Goal: Task Accomplishment & Management: Manage account settings

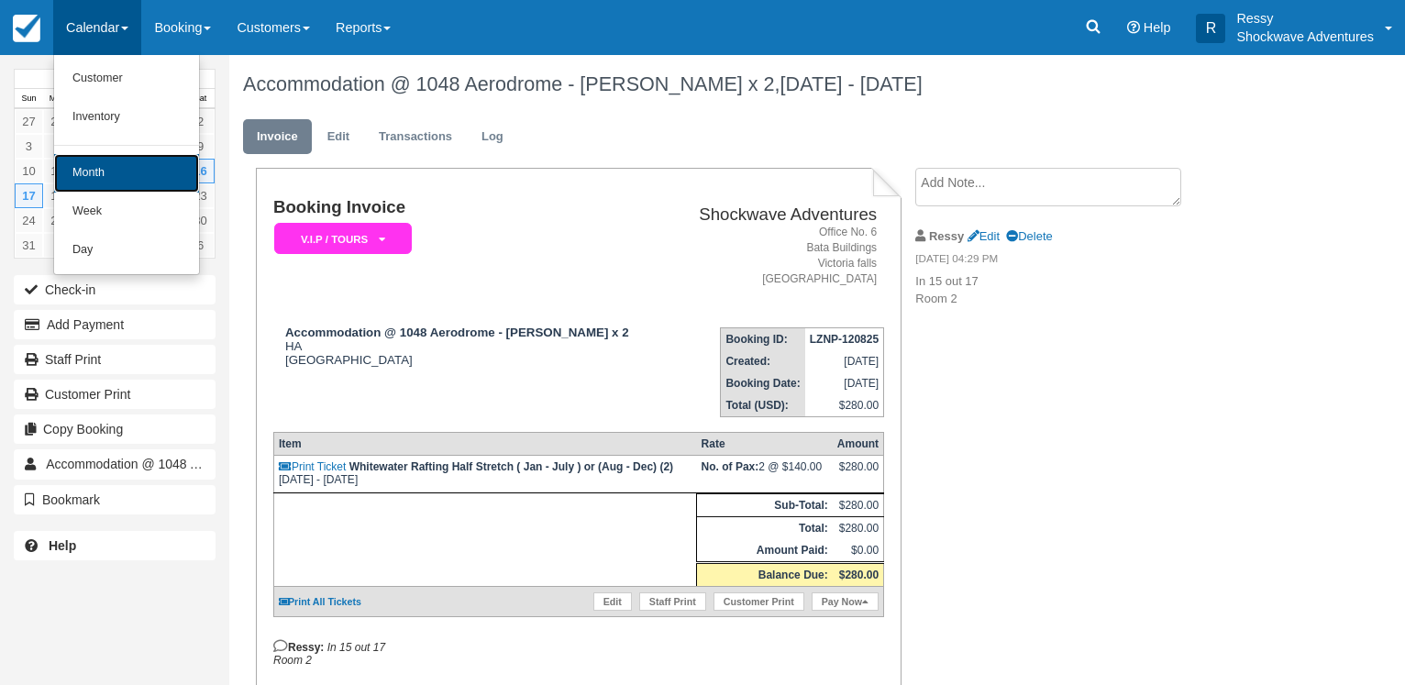
click at [88, 175] on link "Month" at bounding box center [126, 173] width 145 height 39
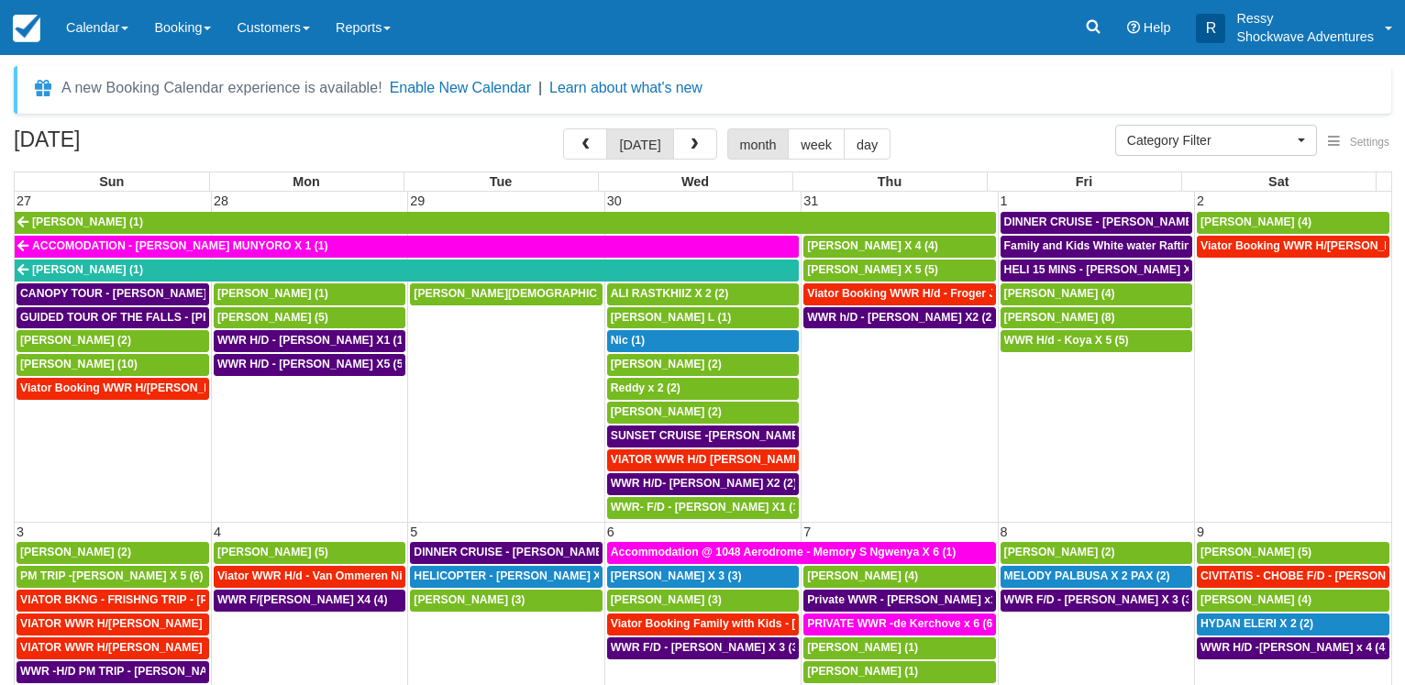
select select
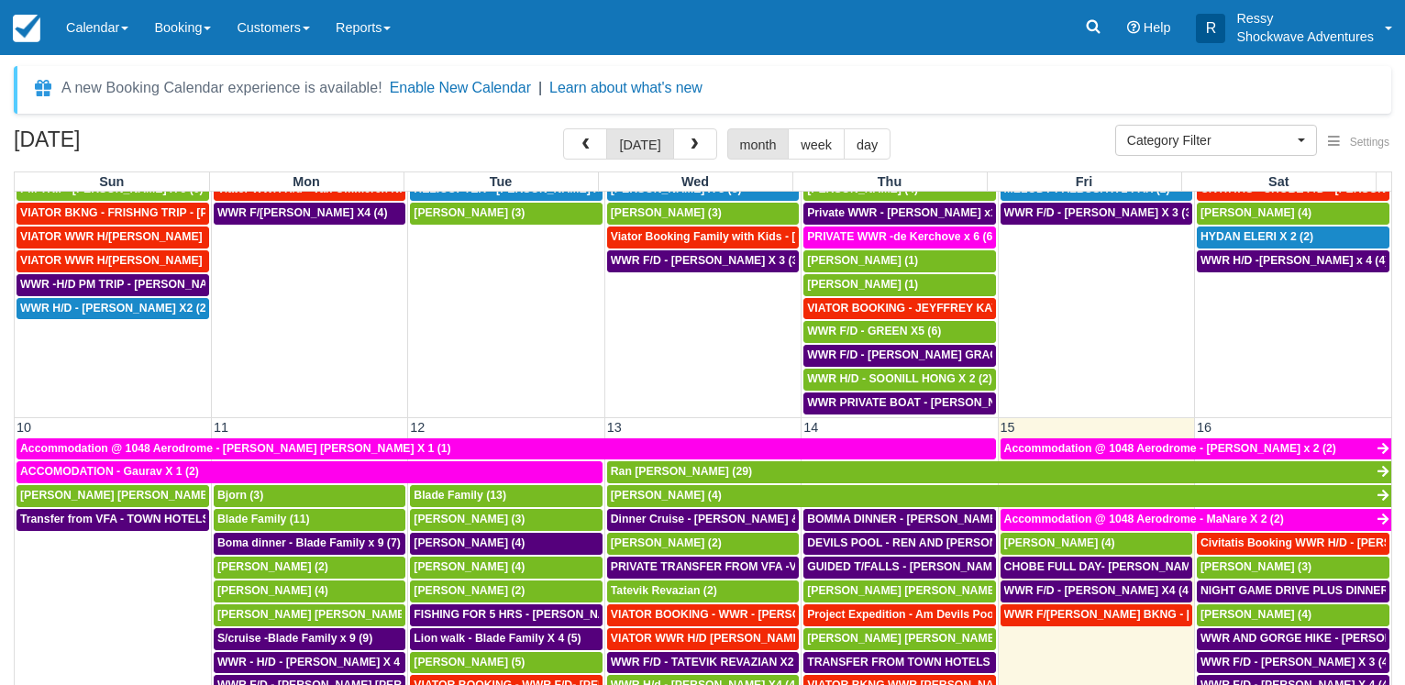
scroll to position [352, 0]
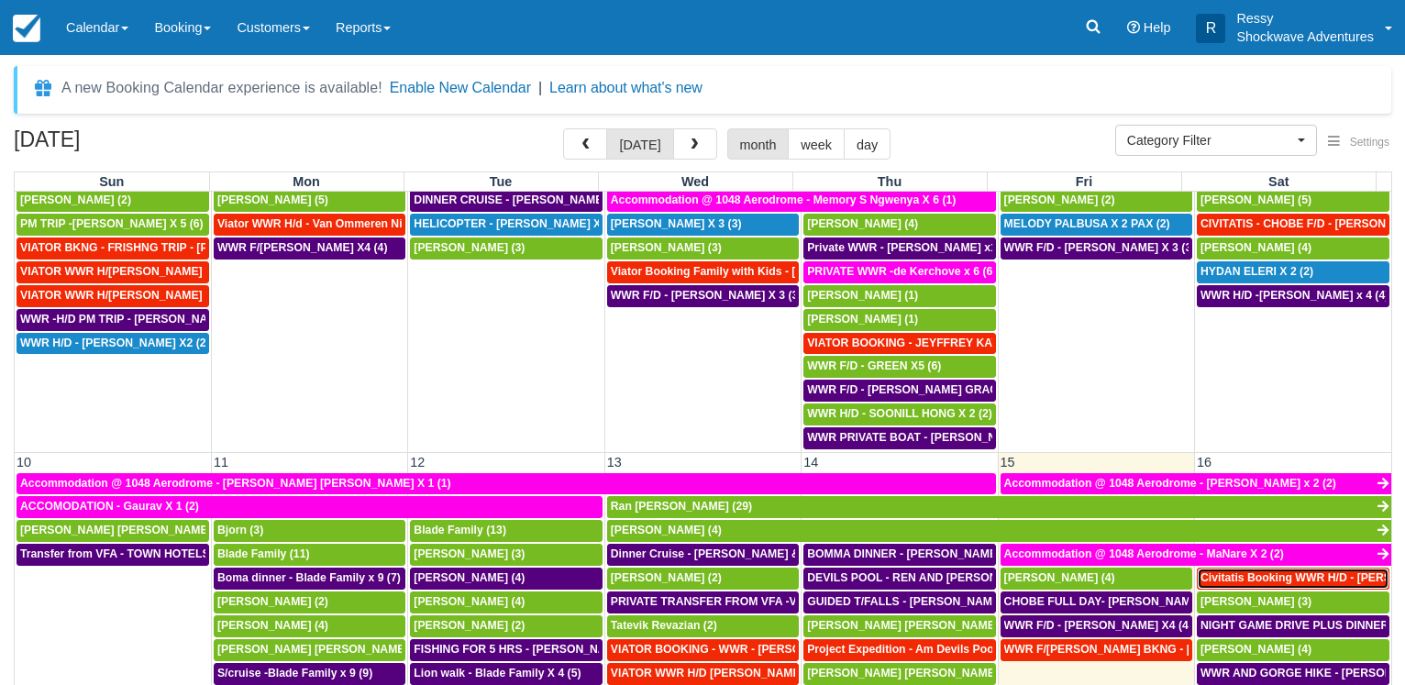
click at [1275, 580] on span "Civitatis Booking WWR H/D - Jesus Moreno Soler X4 (4)" at bounding box center [1390, 577] width 381 height 13
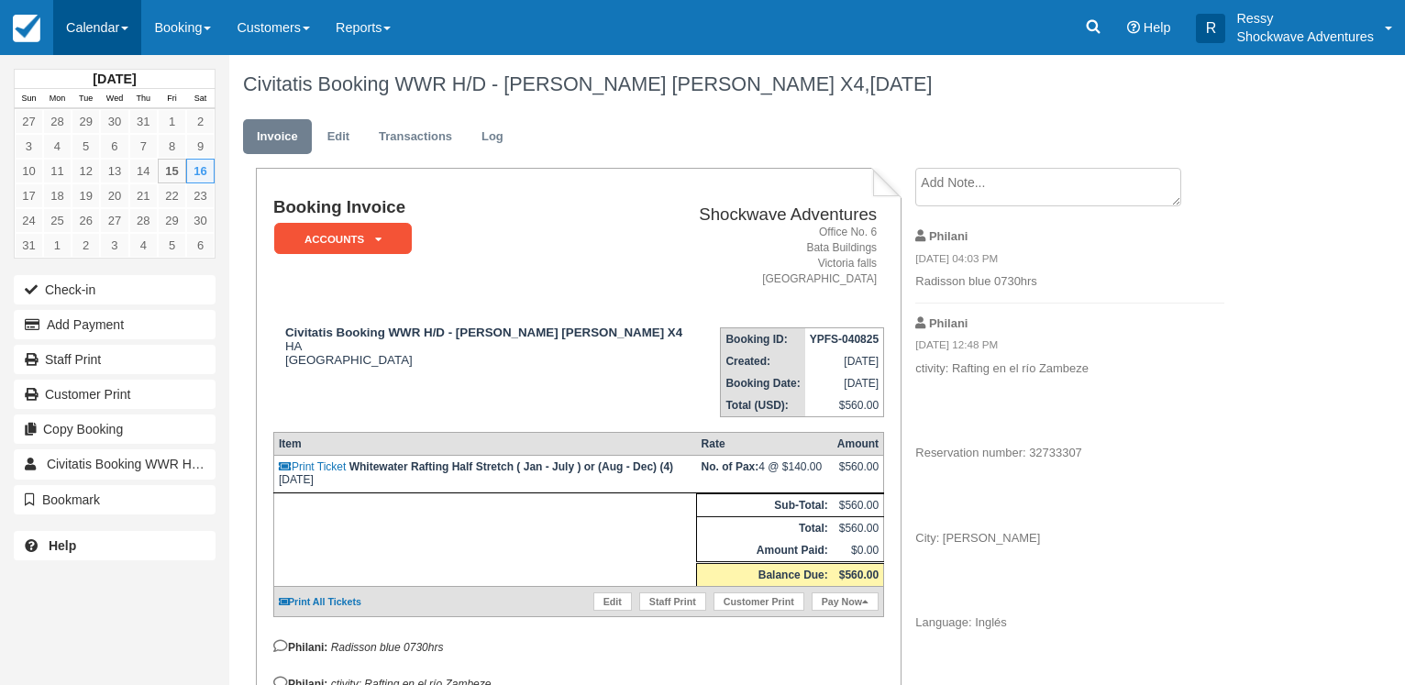
click at [106, 30] on link "Calendar" at bounding box center [97, 27] width 88 height 55
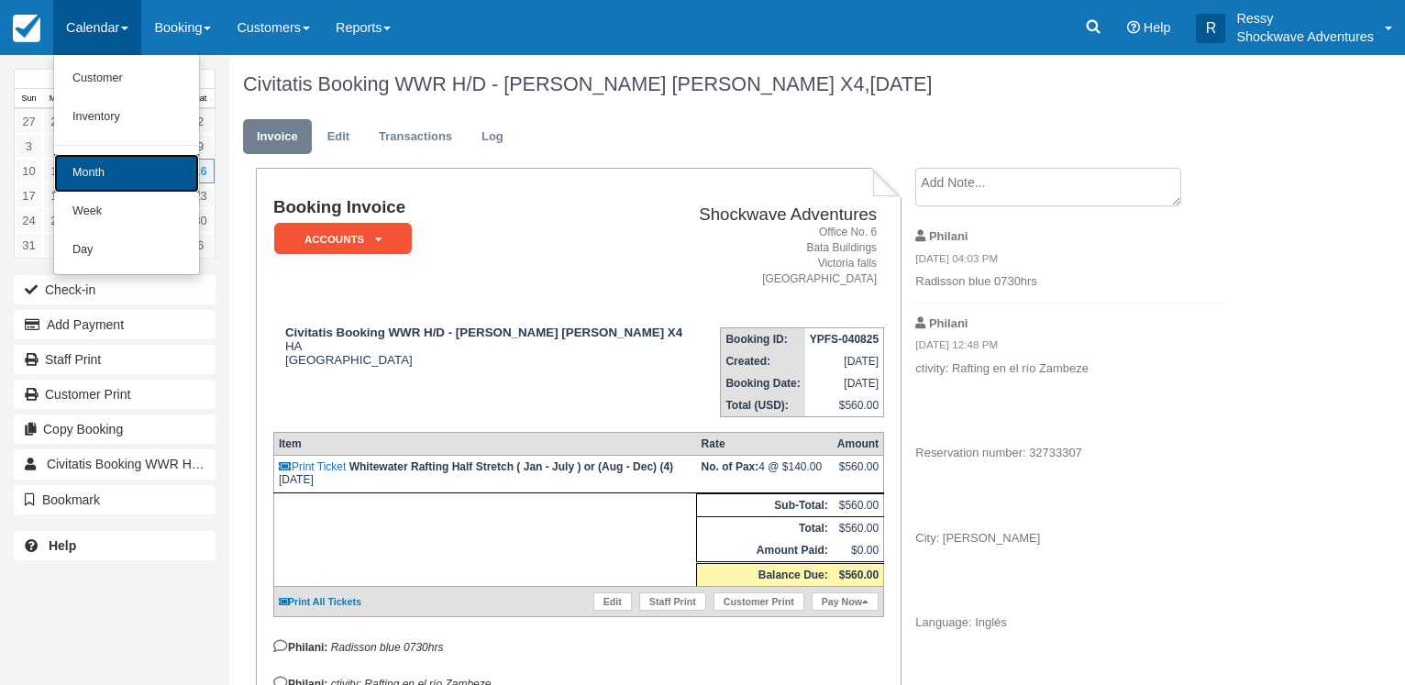
click at [160, 167] on link "Month" at bounding box center [126, 173] width 145 height 39
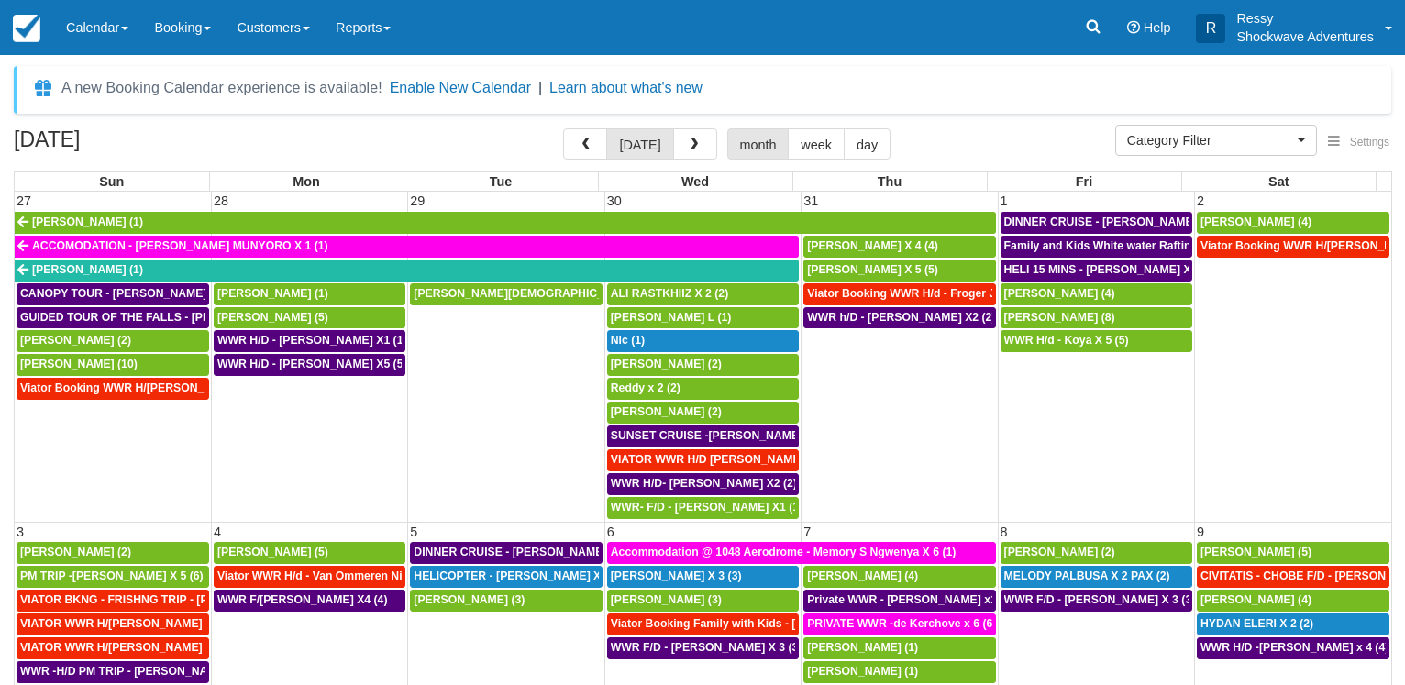
select select
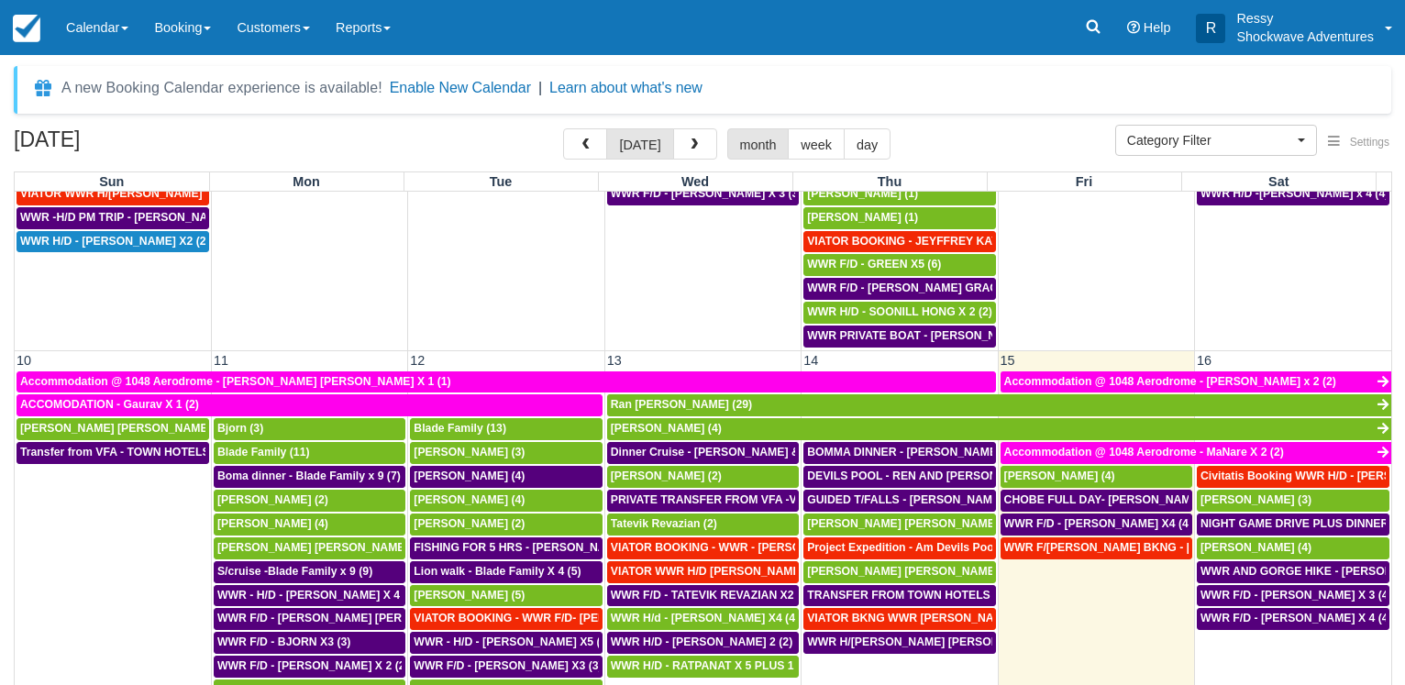
scroll to position [528, 0]
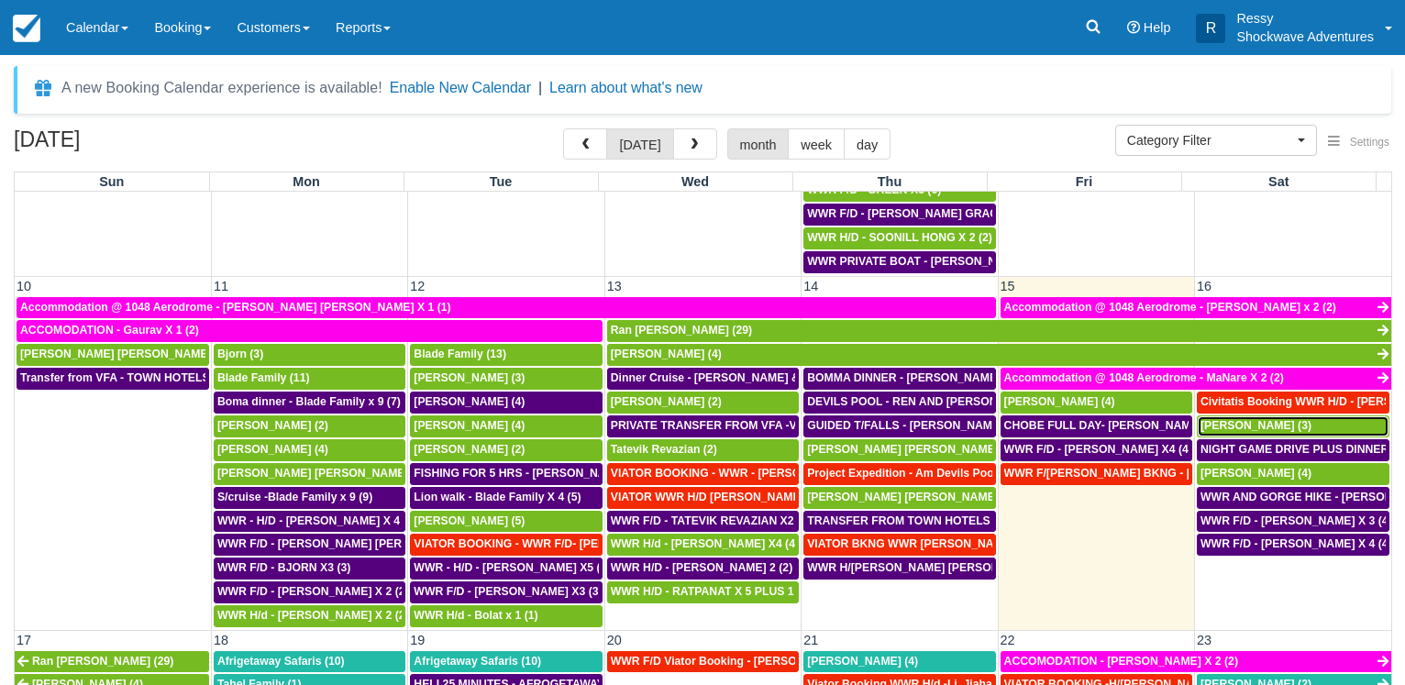
click at [1249, 425] on span "DERIEUX Veronique (3)" at bounding box center [1255, 425] width 111 height 13
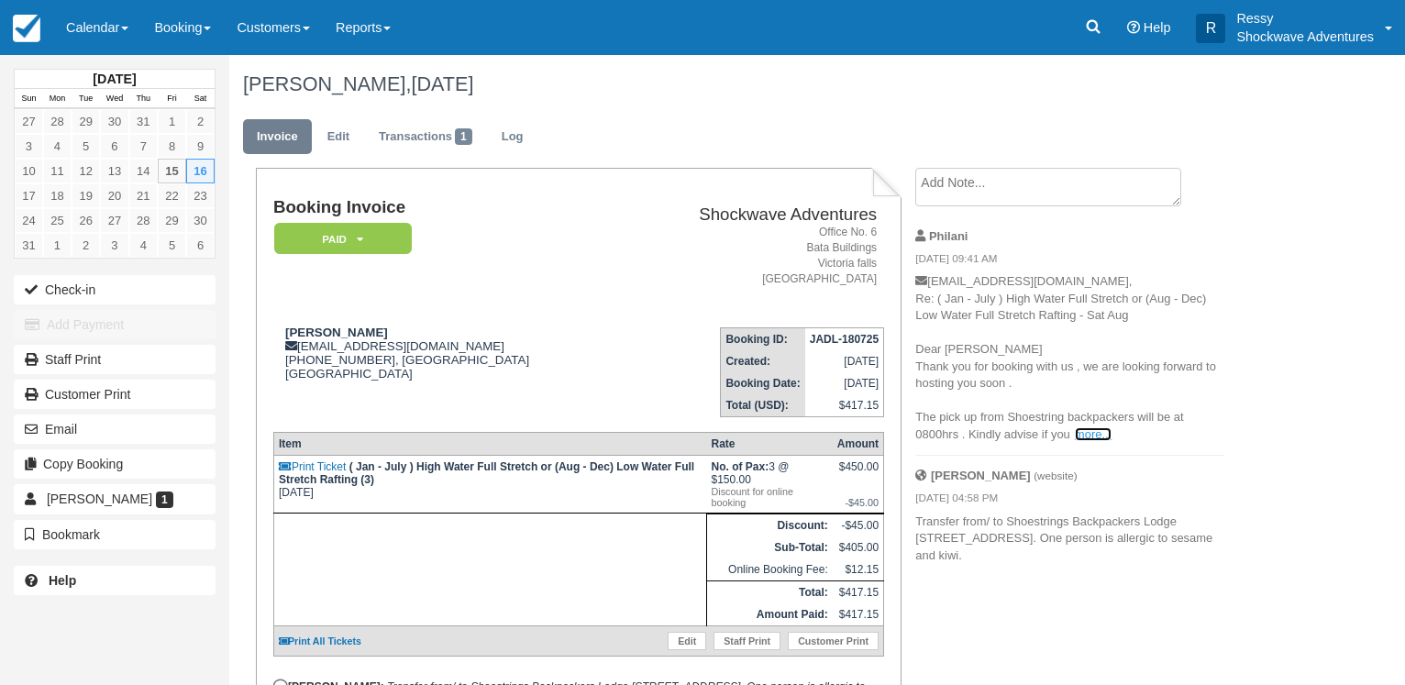
click at [1084, 428] on link "more..." at bounding box center [1093, 434] width 37 height 14
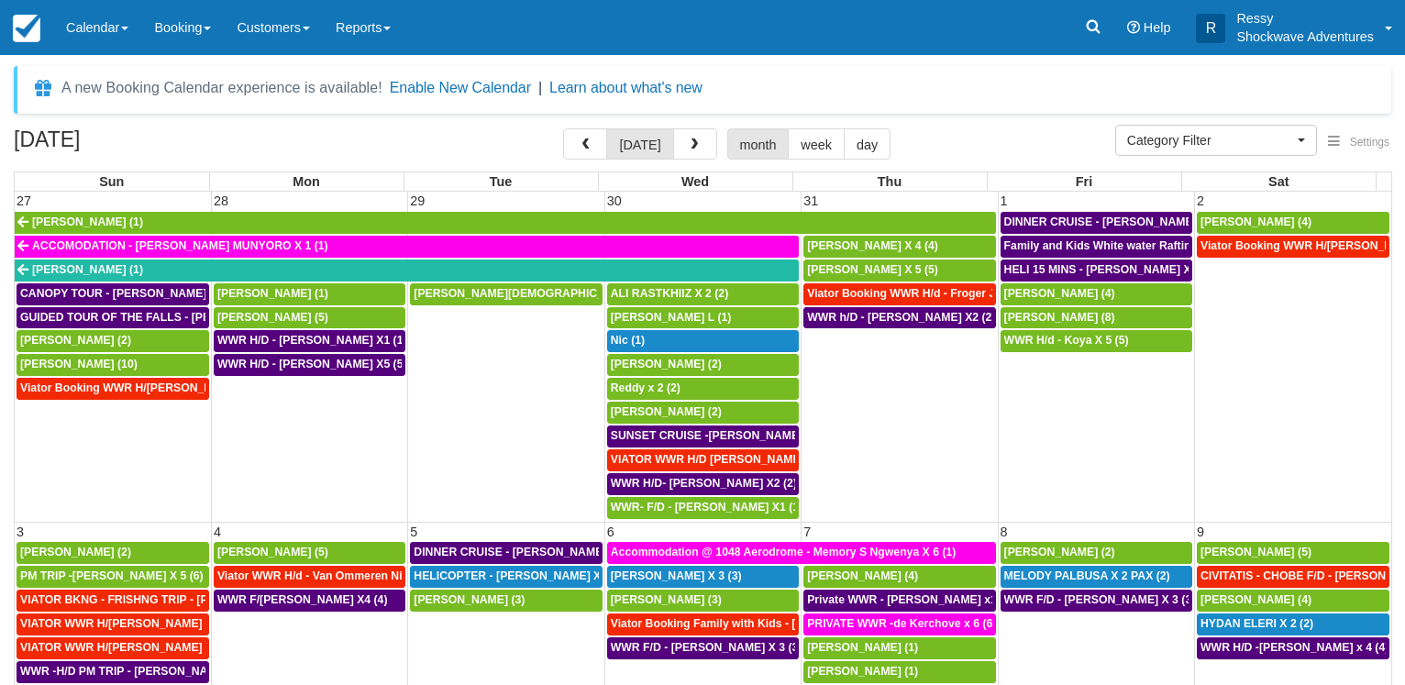
select select
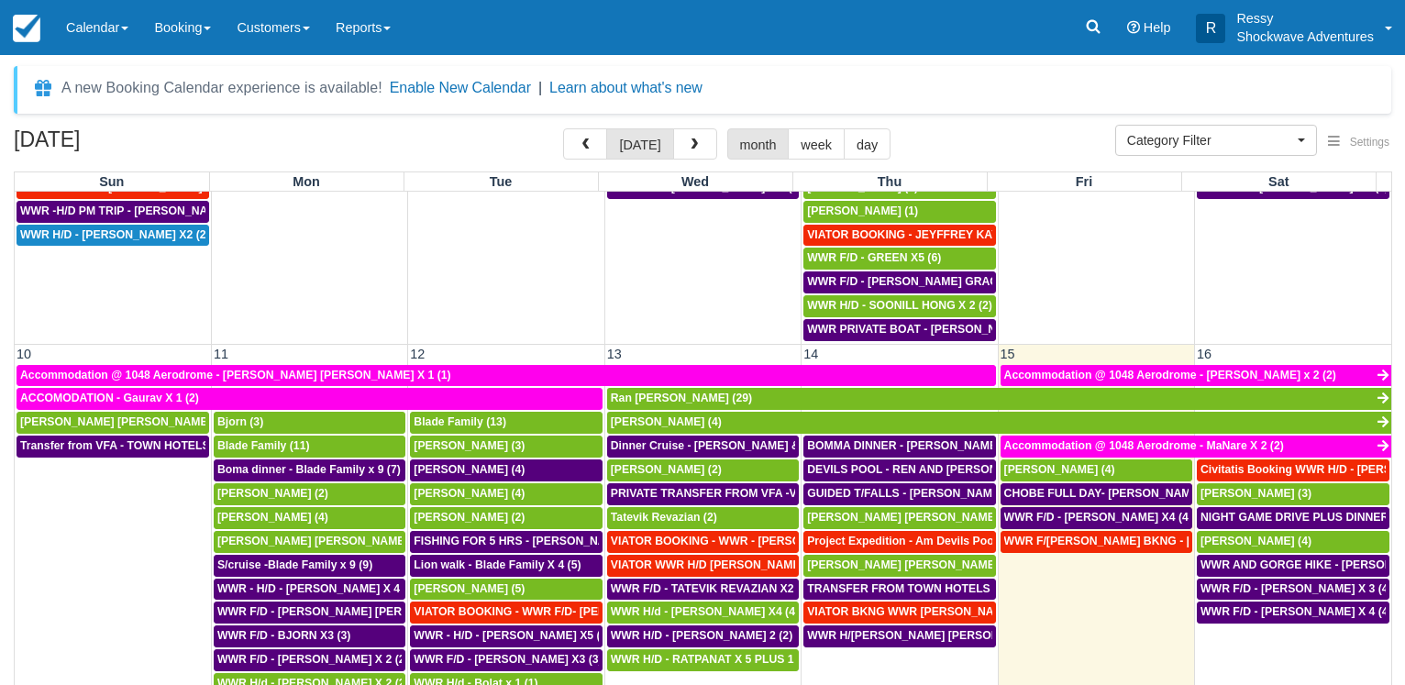
scroll to position [528, 0]
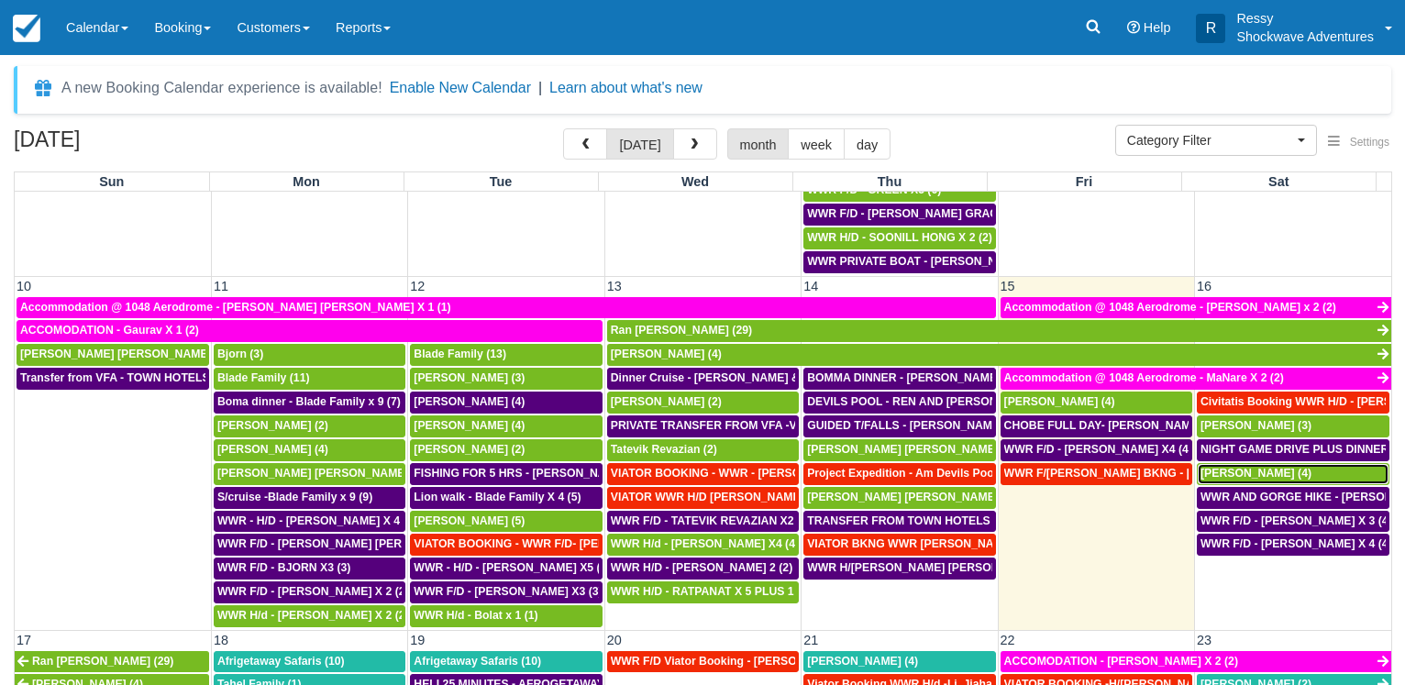
click at [1285, 479] on span "[PERSON_NAME] (4)" at bounding box center [1255, 473] width 111 height 13
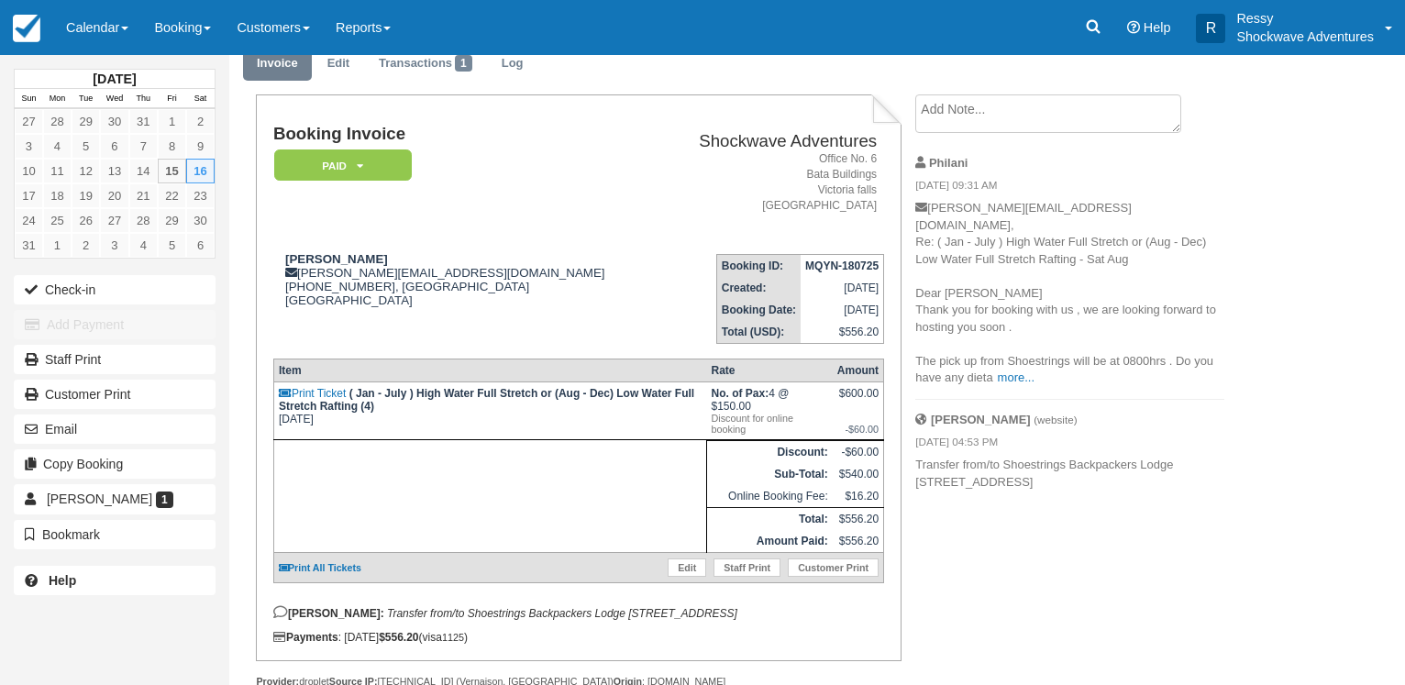
scroll to position [40, 0]
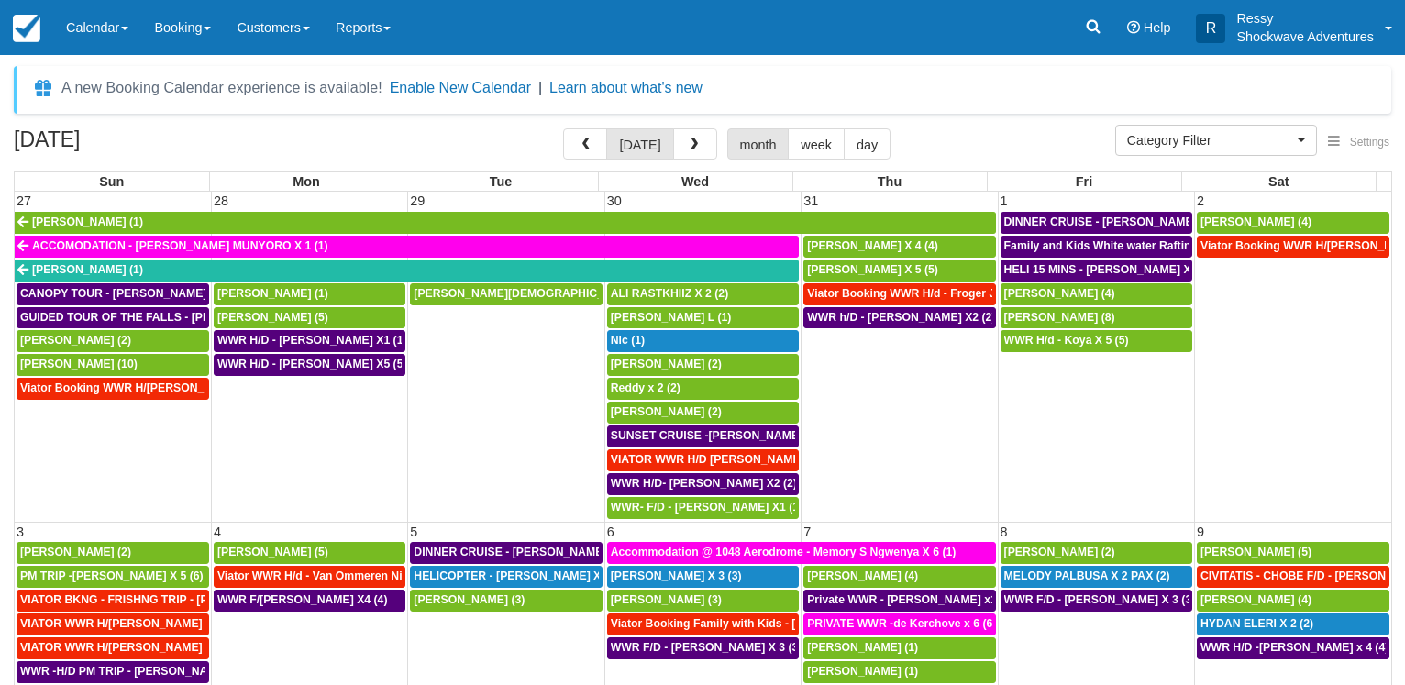
select select
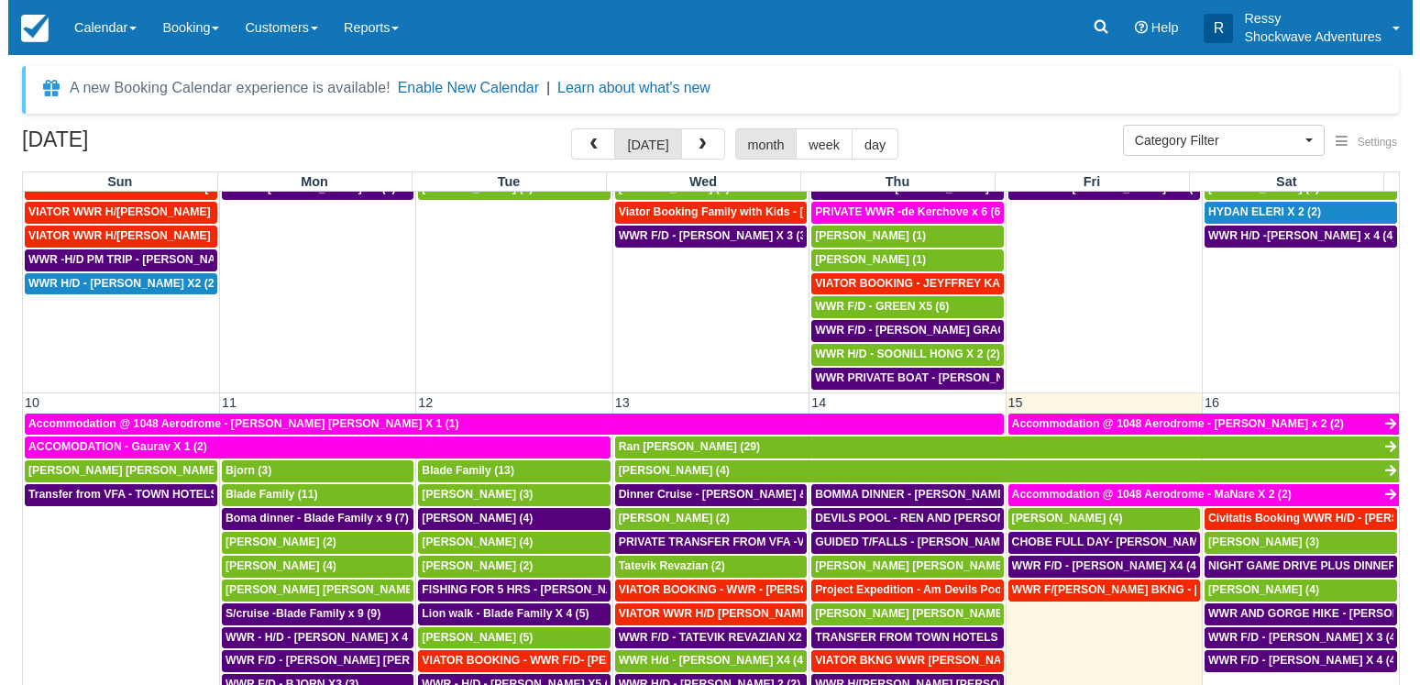
scroll to position [528, 0]
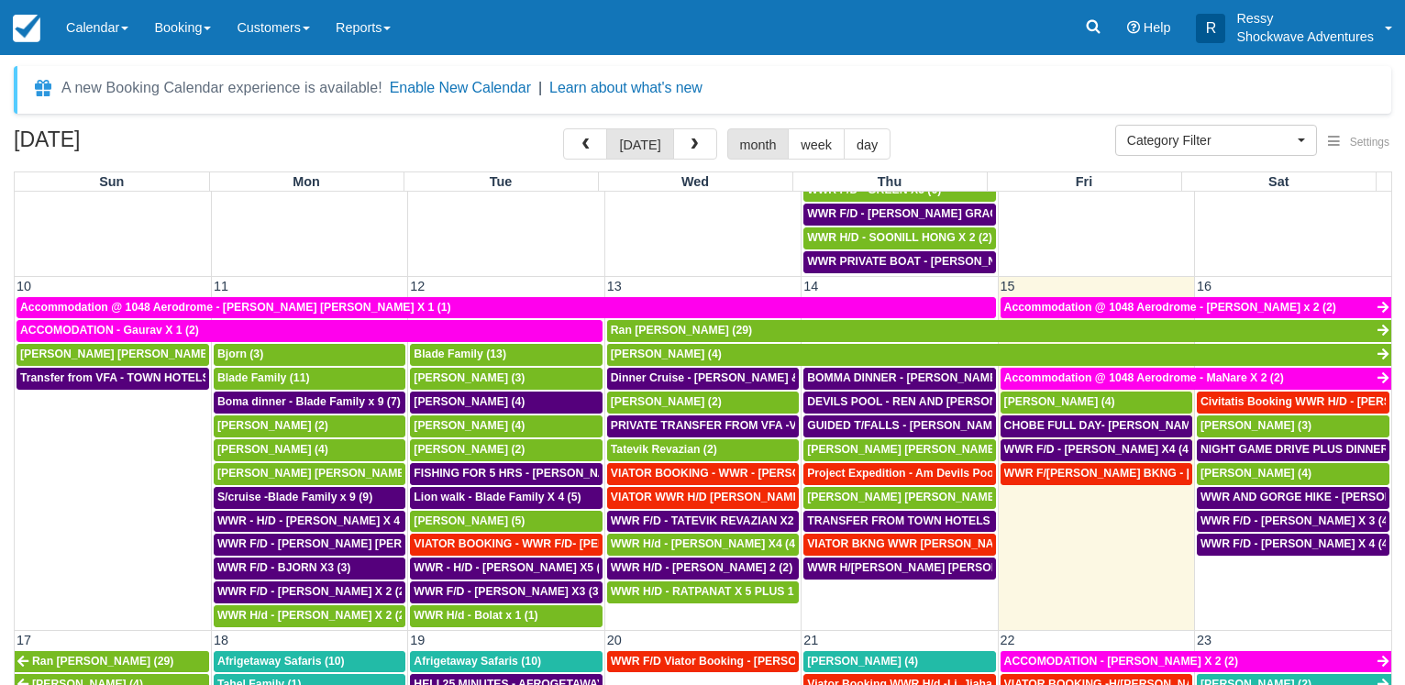
click at [1335, 609] on td "WWR F/D - OLIVIER BOURGEOSIS X 4 (4)" at bounding box center [1293, 580] width 196 height 95
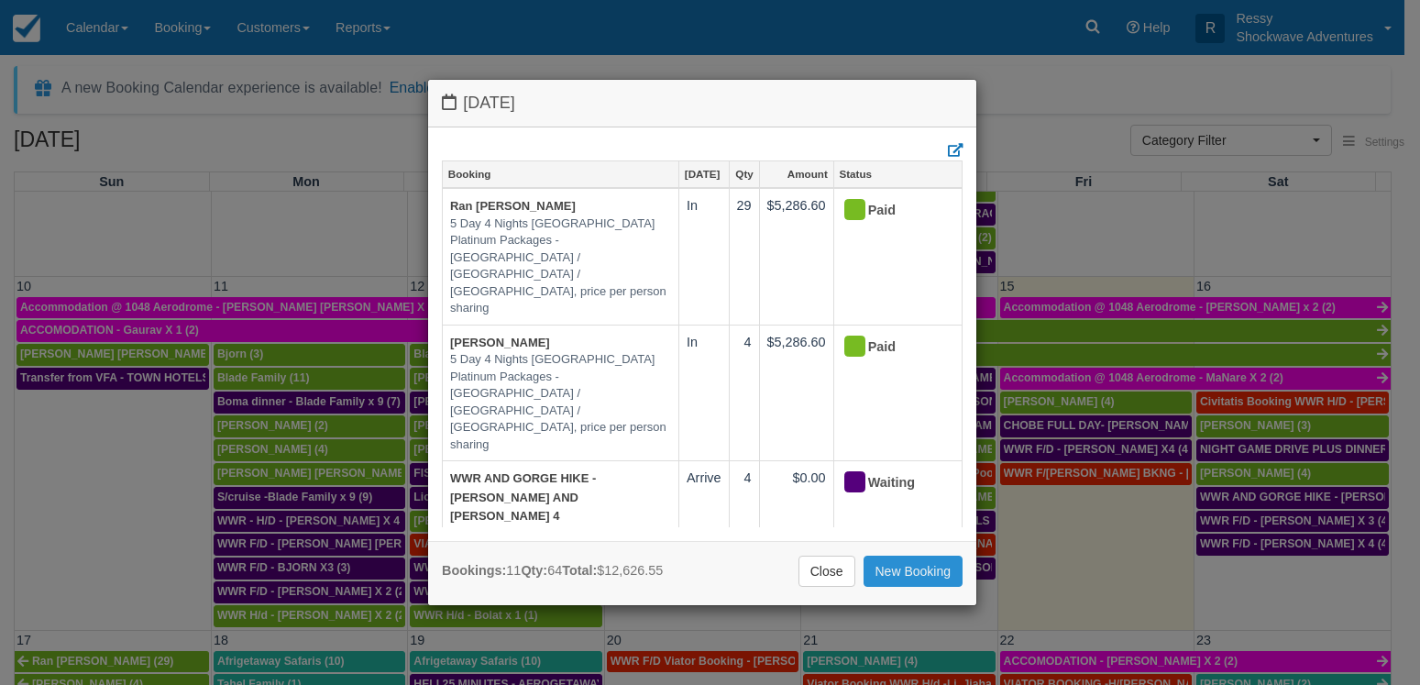
click at [918, 580] on link "New Booking" at bounding box center [914, 571] width 100 height 31
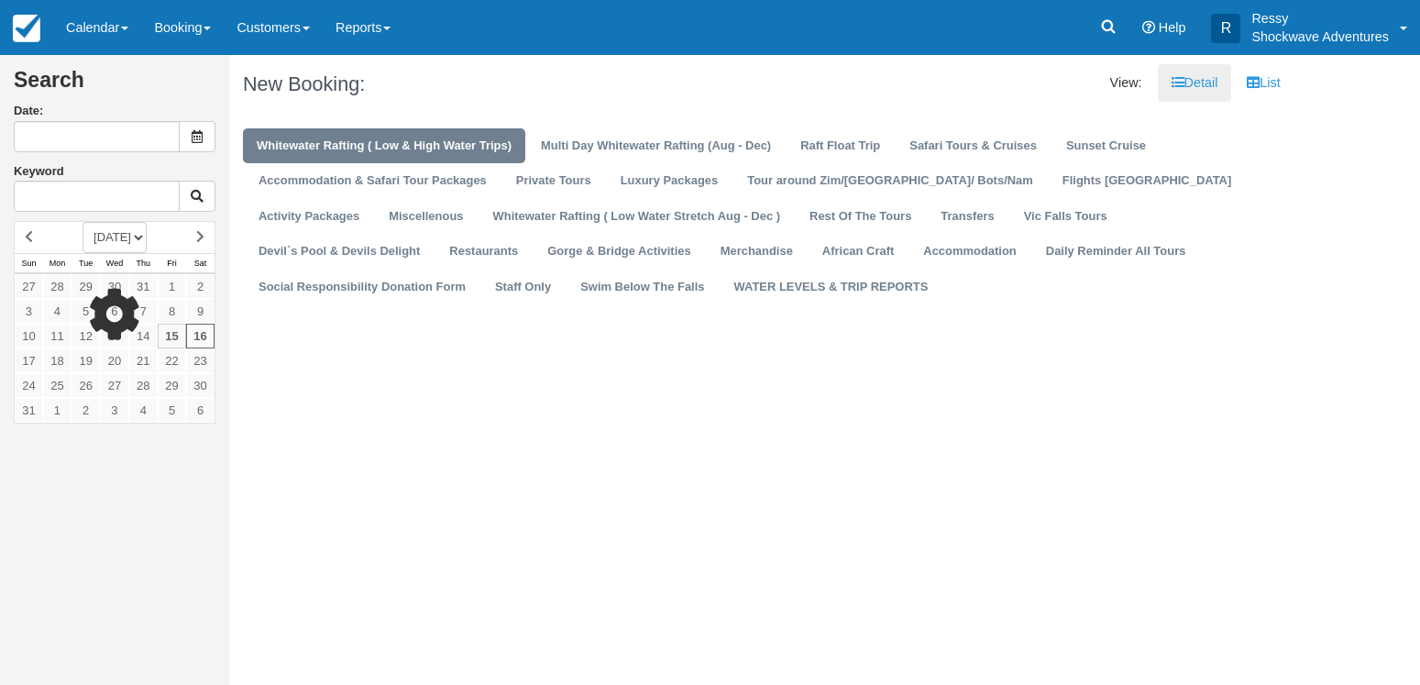
type input "08/16/25"
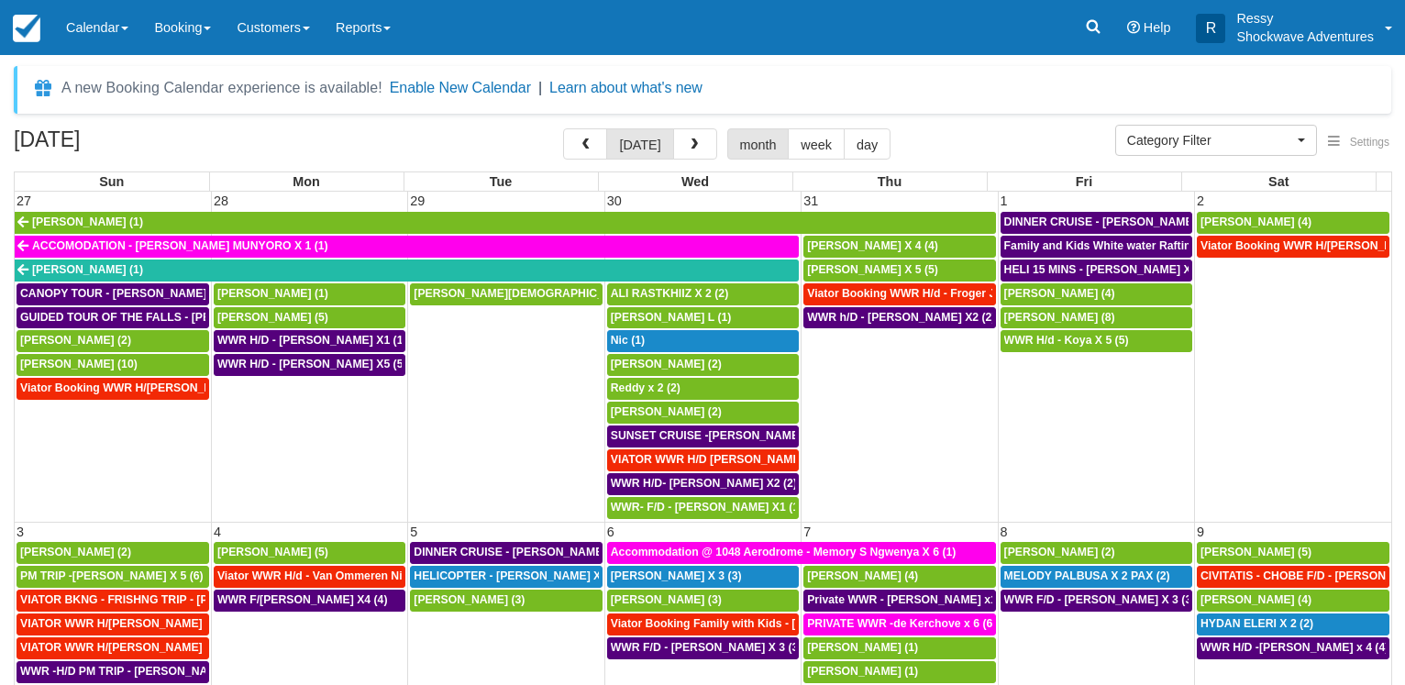
select select
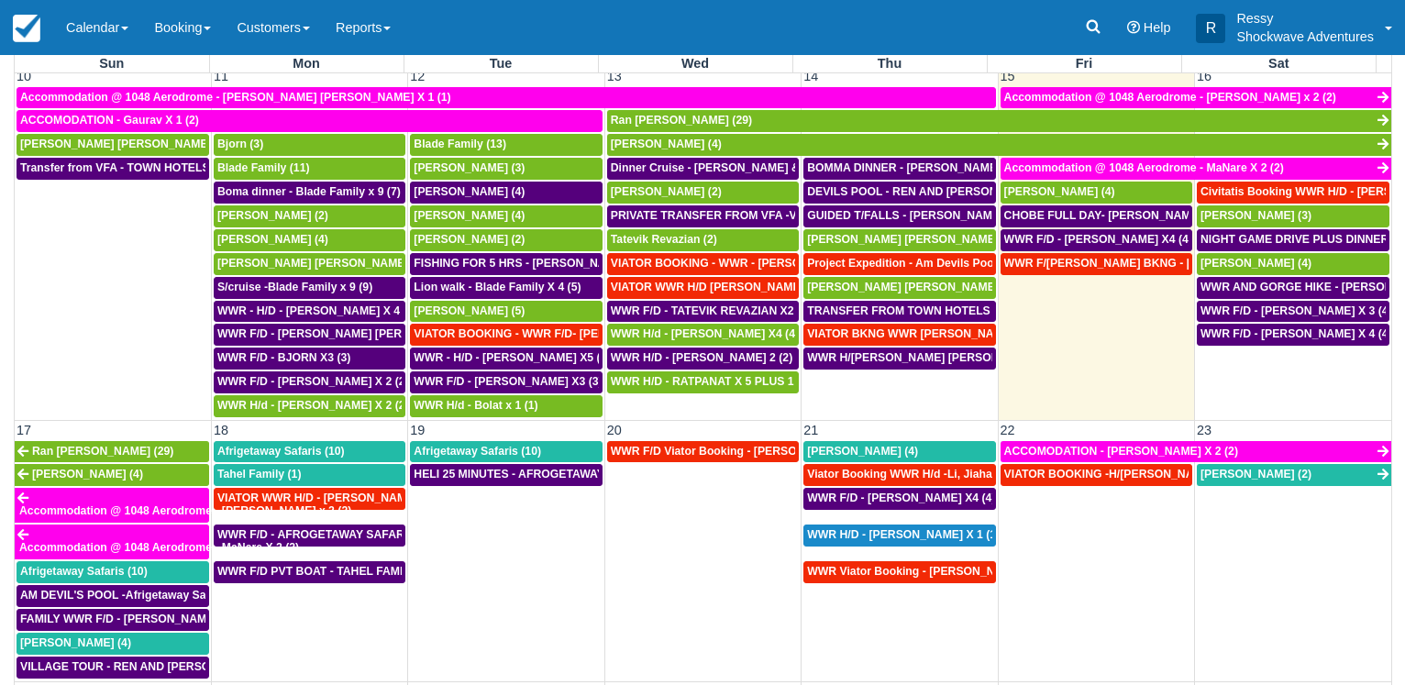
scroll to position [618, 0]
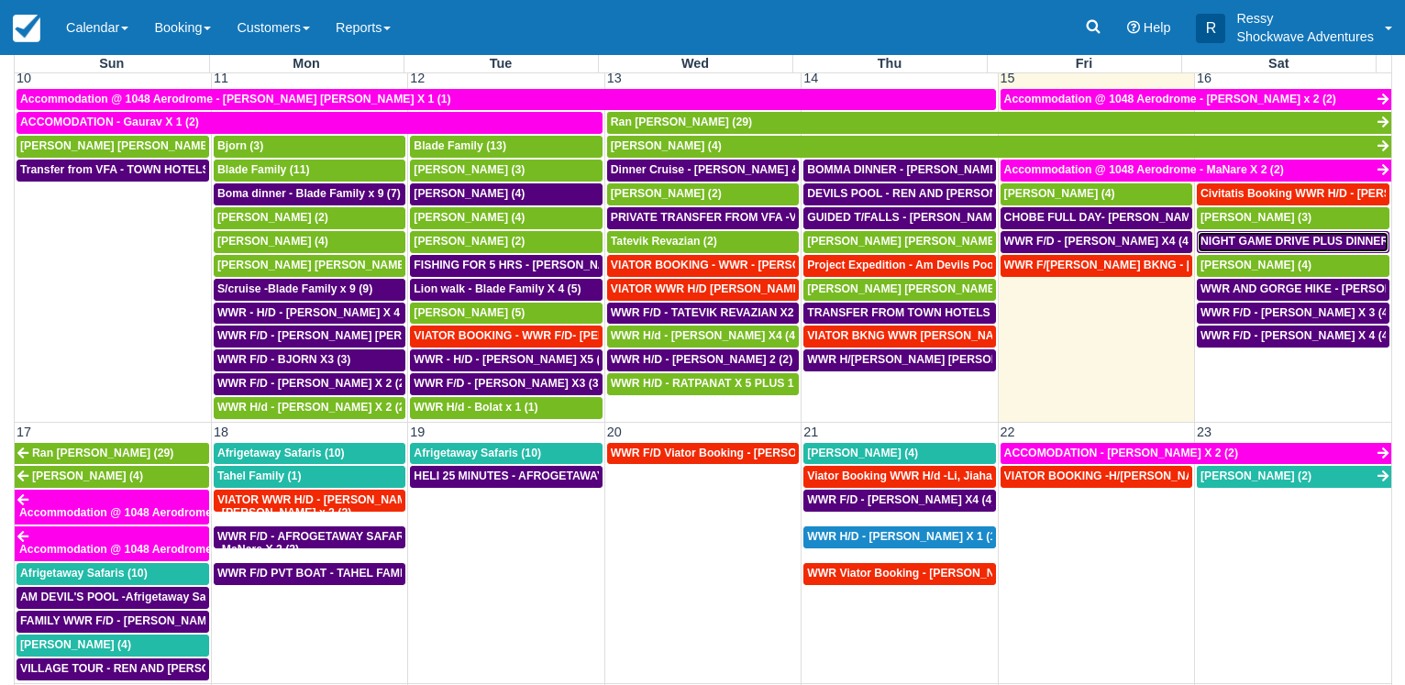
click at [1253, 242] on span "NIGHT GAME DRIVE PLUS DINNER - REN NEIGER X 4 (4)" at bounding box center [1364, 241] width 329 height 13
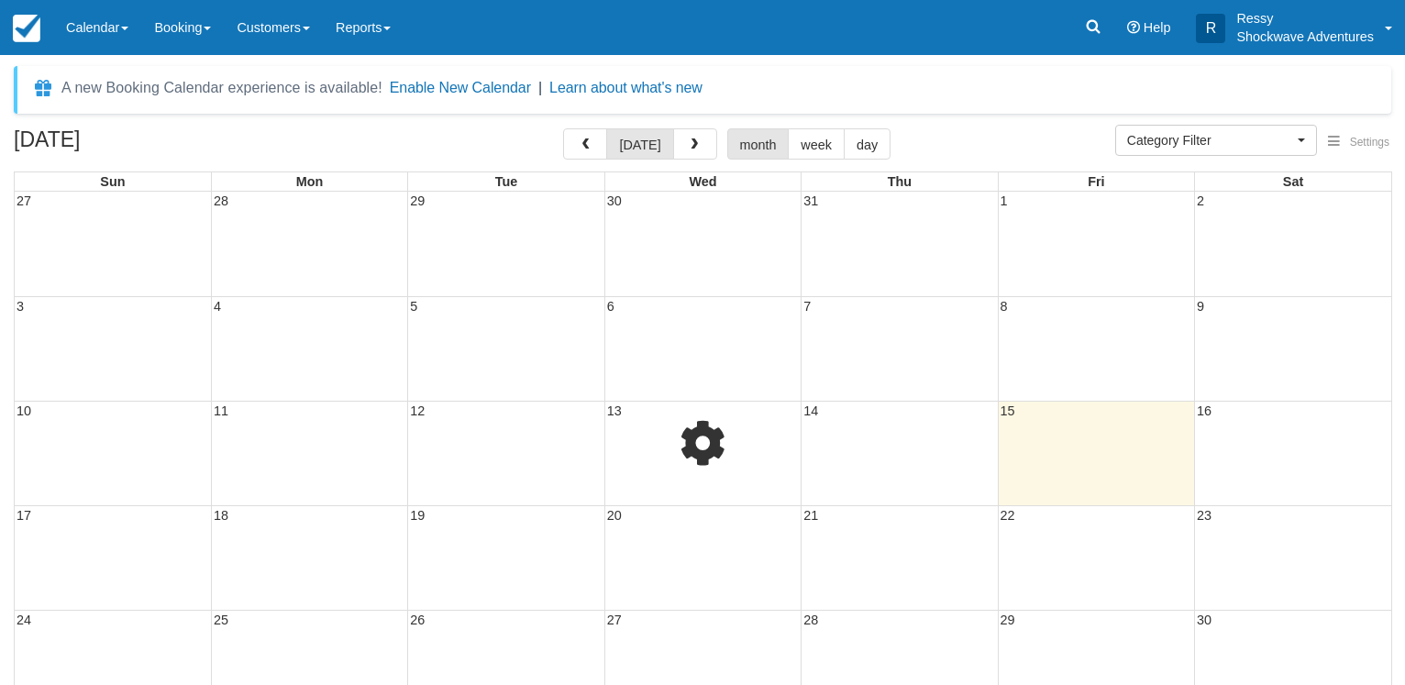
select select
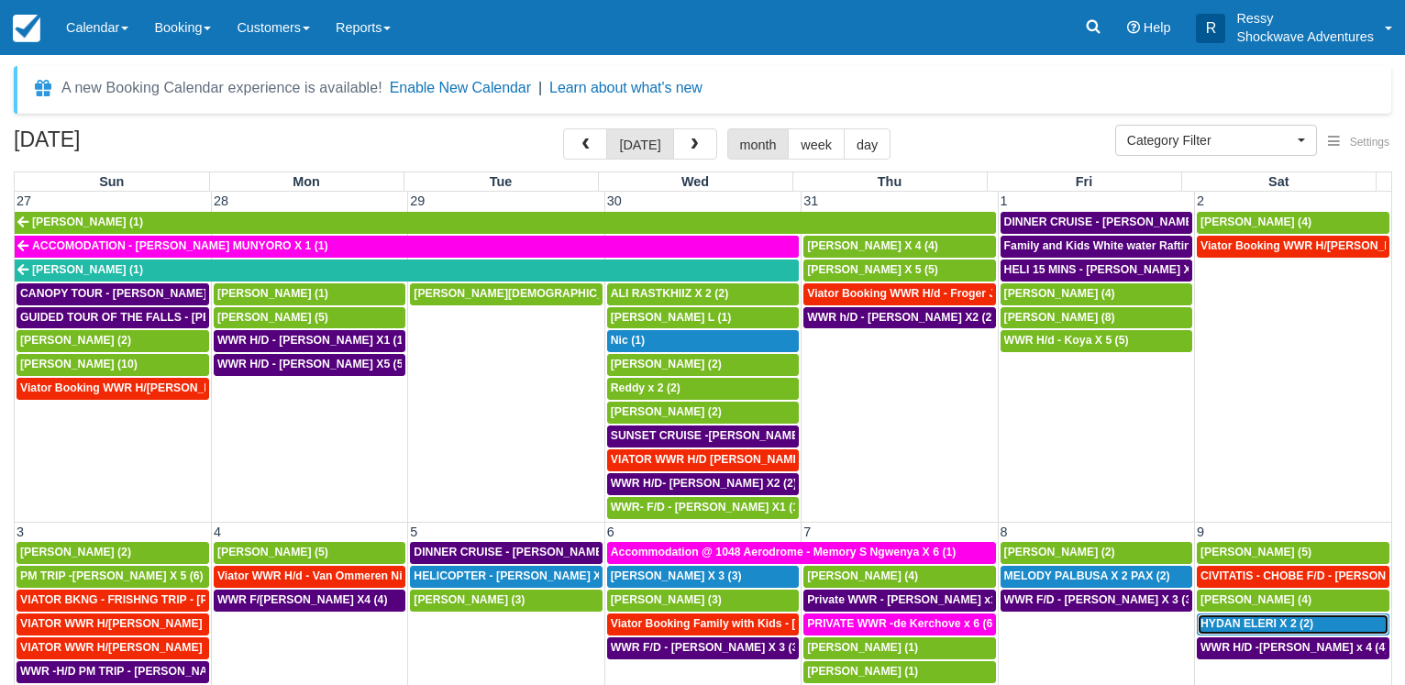
click at [1260, 626] on span "HYDAN ELERI X 2 (2)" at bounding box center [1256, 623] width 113 height 13
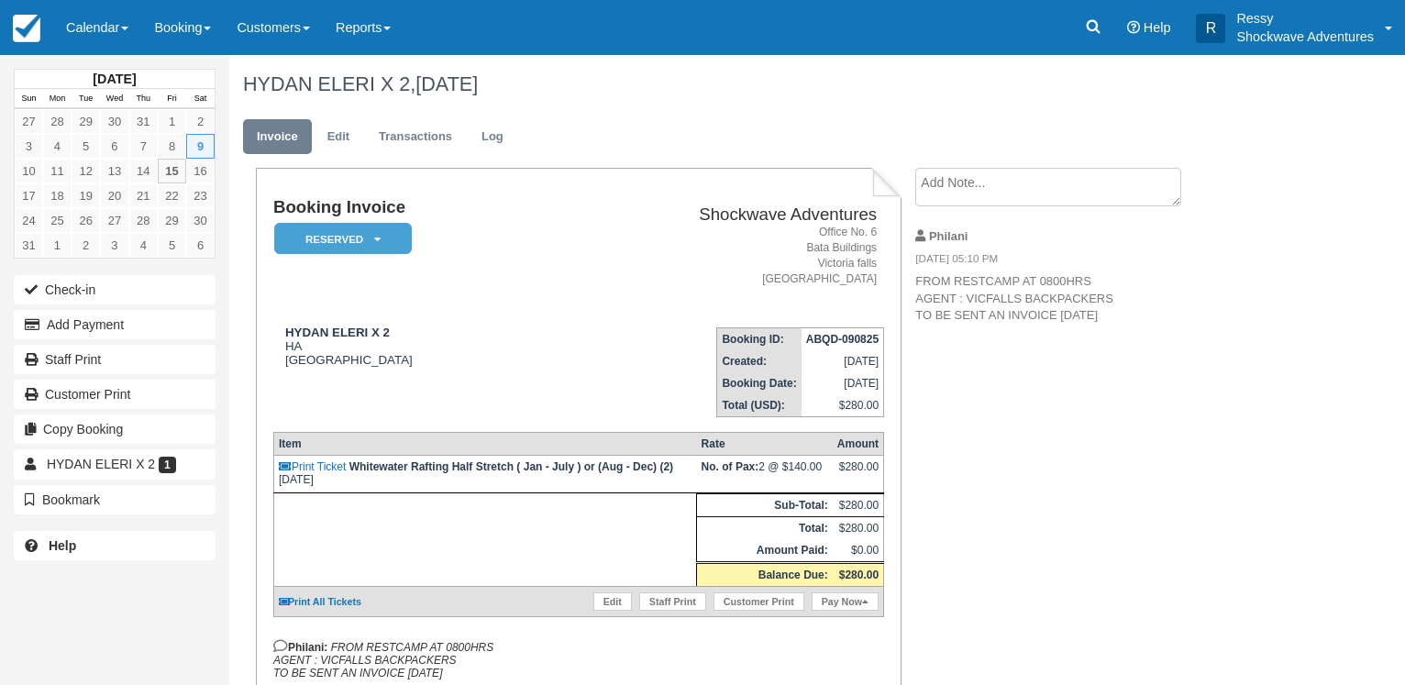
click at [974, 192] on textarea at bounding box center [1048, 187] width 266 height 39
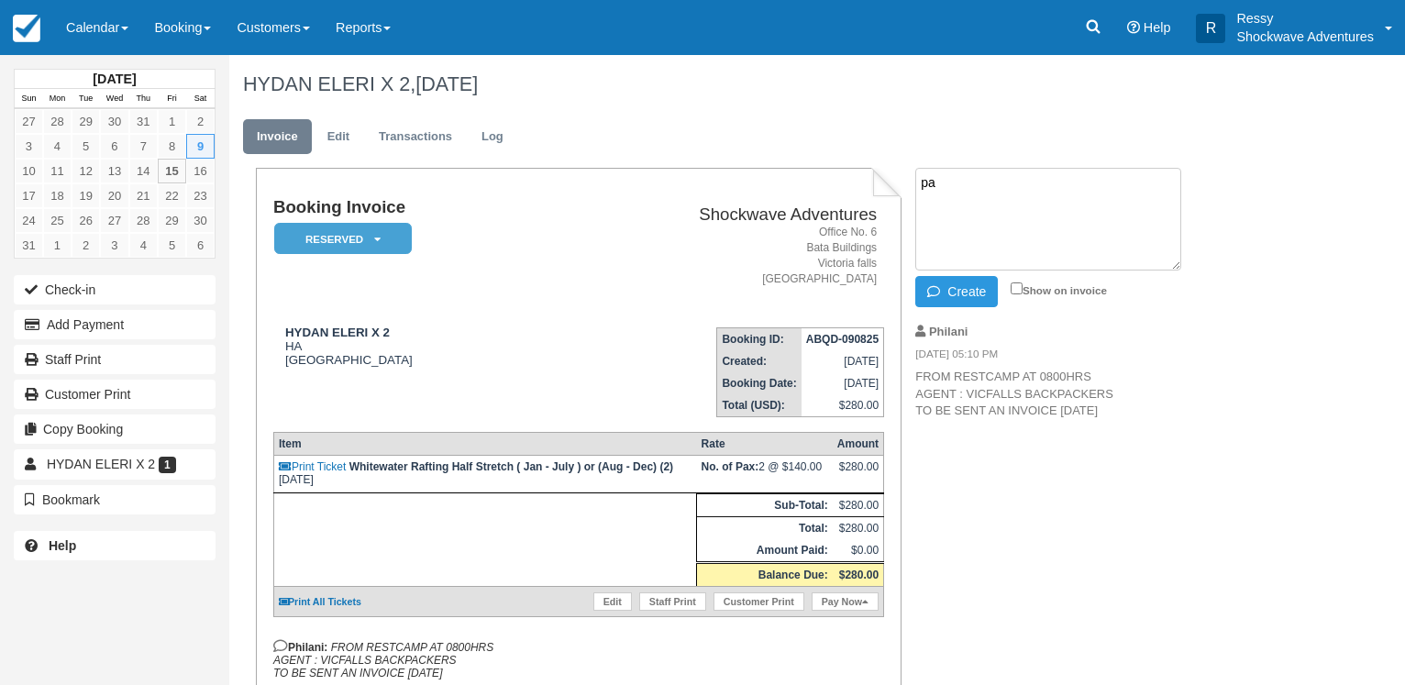
type textarea "p"
type textarea "bank transfer - [DATE]"
click at [1020, 286] on input "Show on invoice" at bounding box center [1016, 288] width 12 height 12
checkbox input "true"
click at [964, 286] on button "Create" at bounding box center [956, 291] width 83 height 31
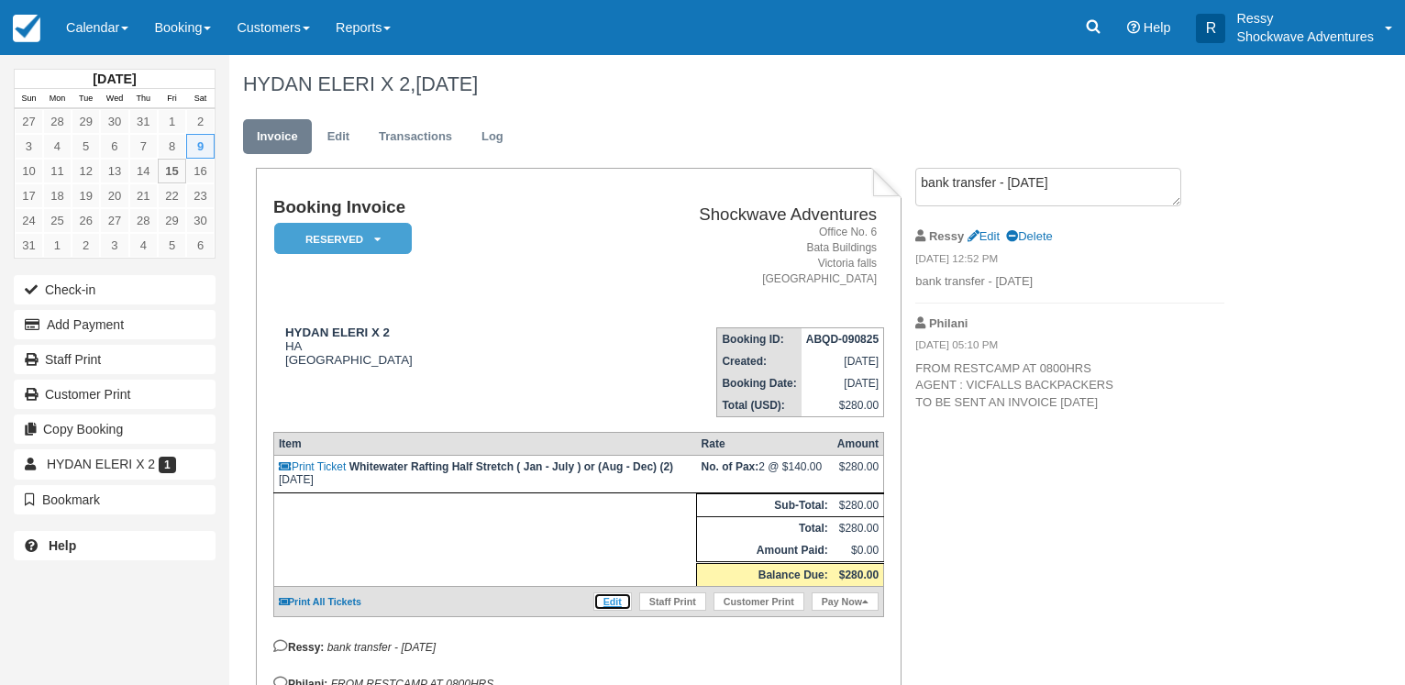
click at [613, 611] on link "Edit" at bounding box center [612, 601] width 39 height 18
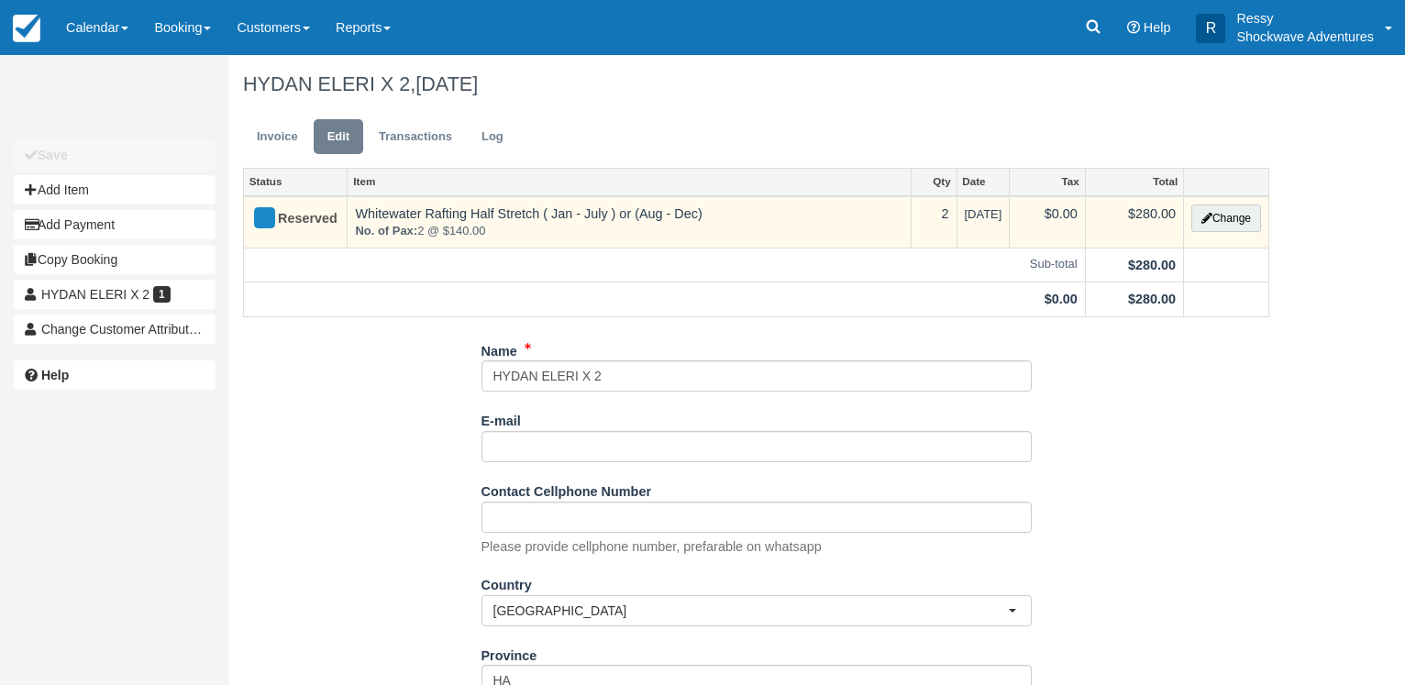
click at [1217, 232] on td "Change" at bounding box center [1225, 222] width 85 height 52
click at [1220, 224] on button "Change" at bounding box center [1226, 218] width 70 height 28
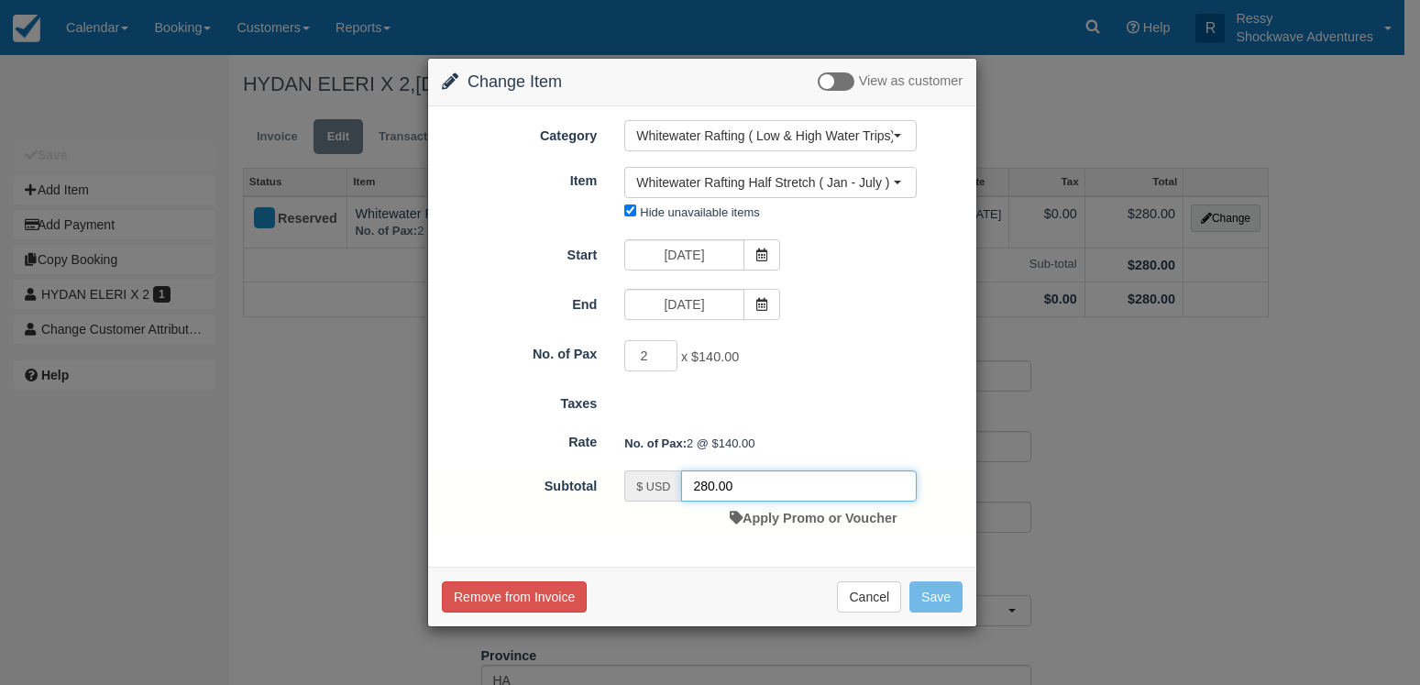
click at [700, 487] on input "280.00" at bounding box center [799, 485] width 236 height 31
type input "180.00"
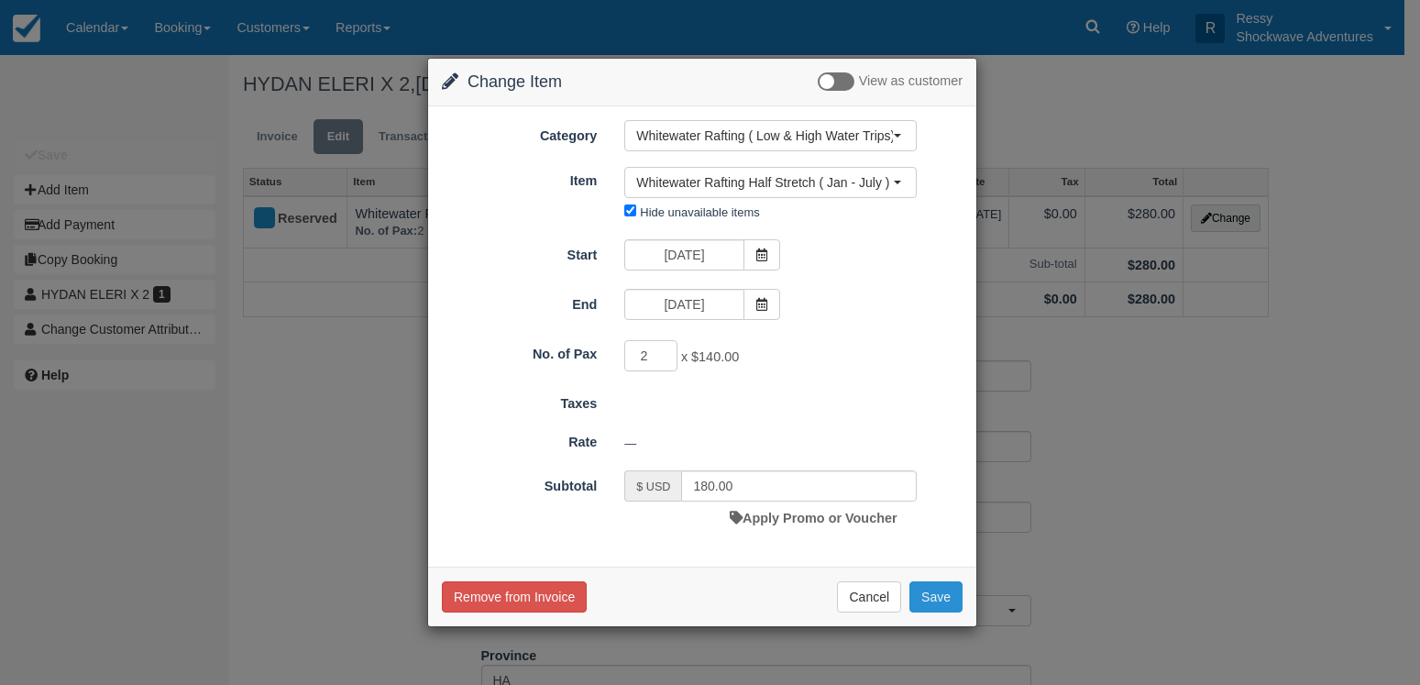
click at [943, 594] on button "Save" at bounding box center [936, 596] width 53 height 31
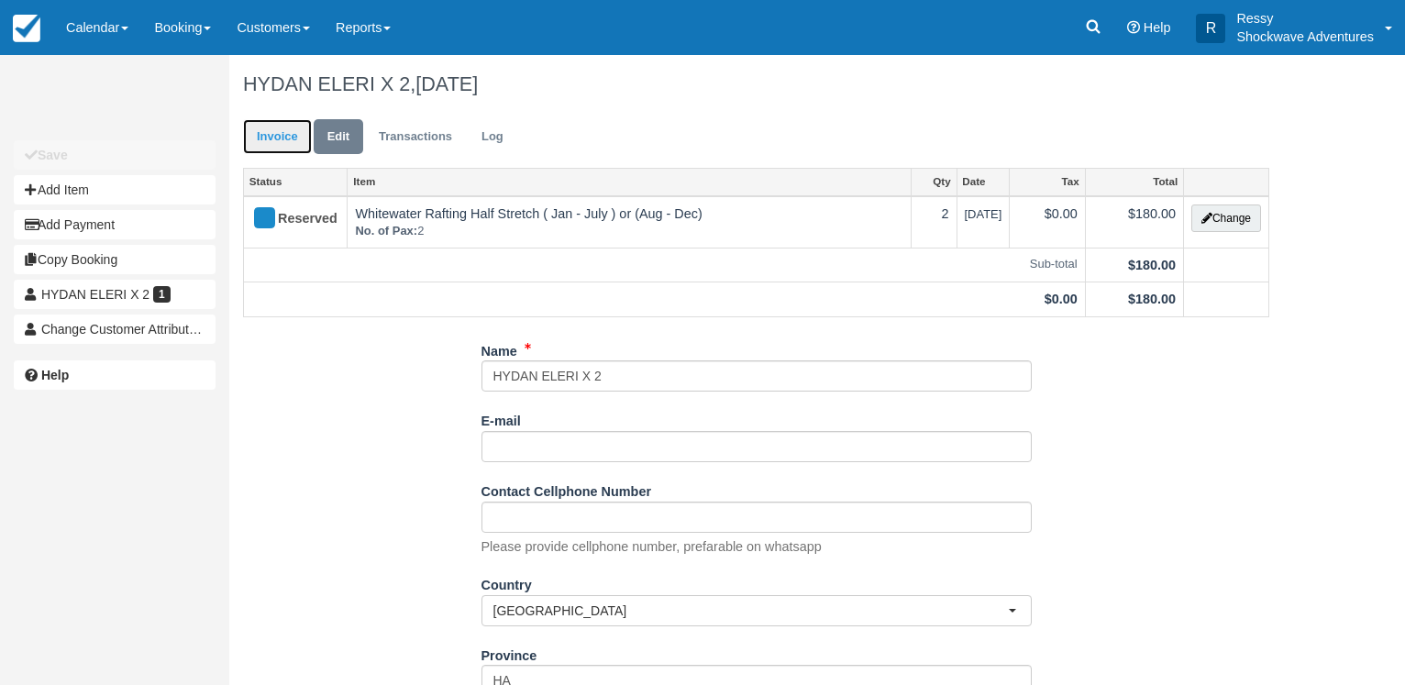
click at [264, 143] on link "Invoice" at bounding box center [277, 137] width 69 height 36
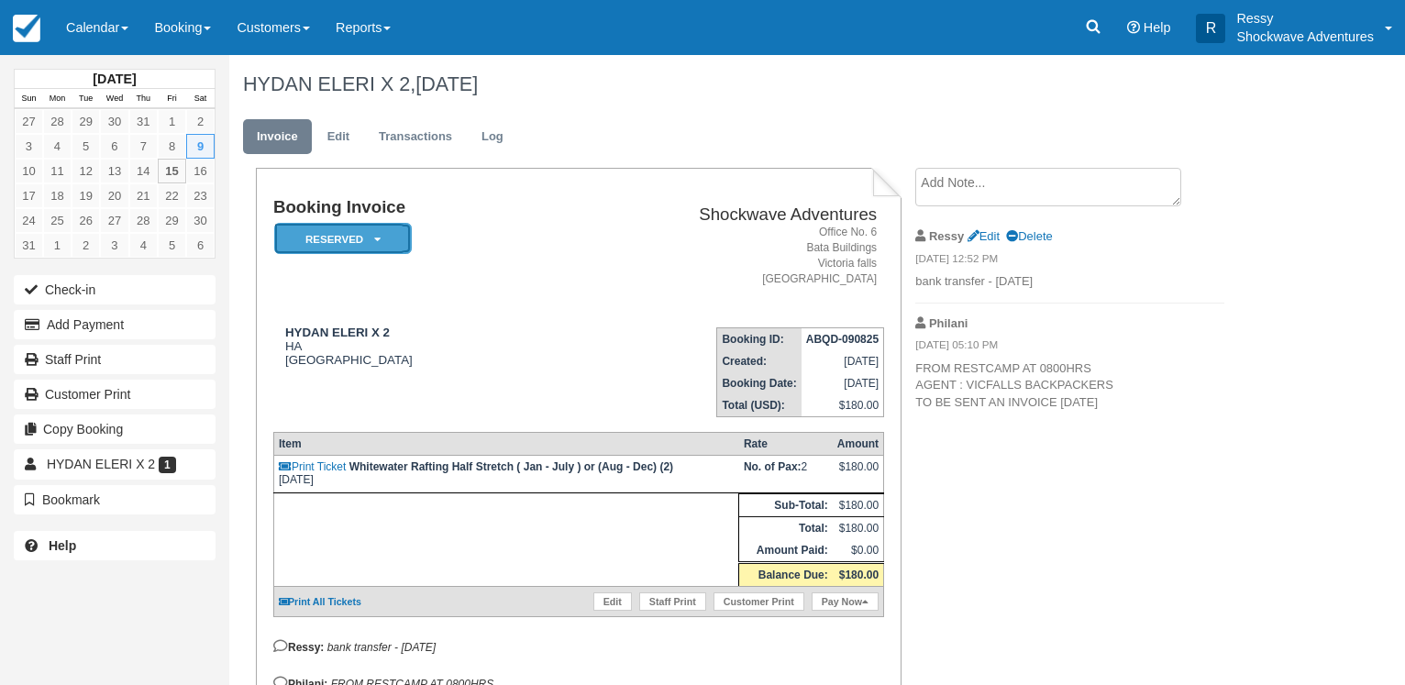
click at [358, 245] on em "Reserved" at bounding box center [343, 239] width 138 height 32
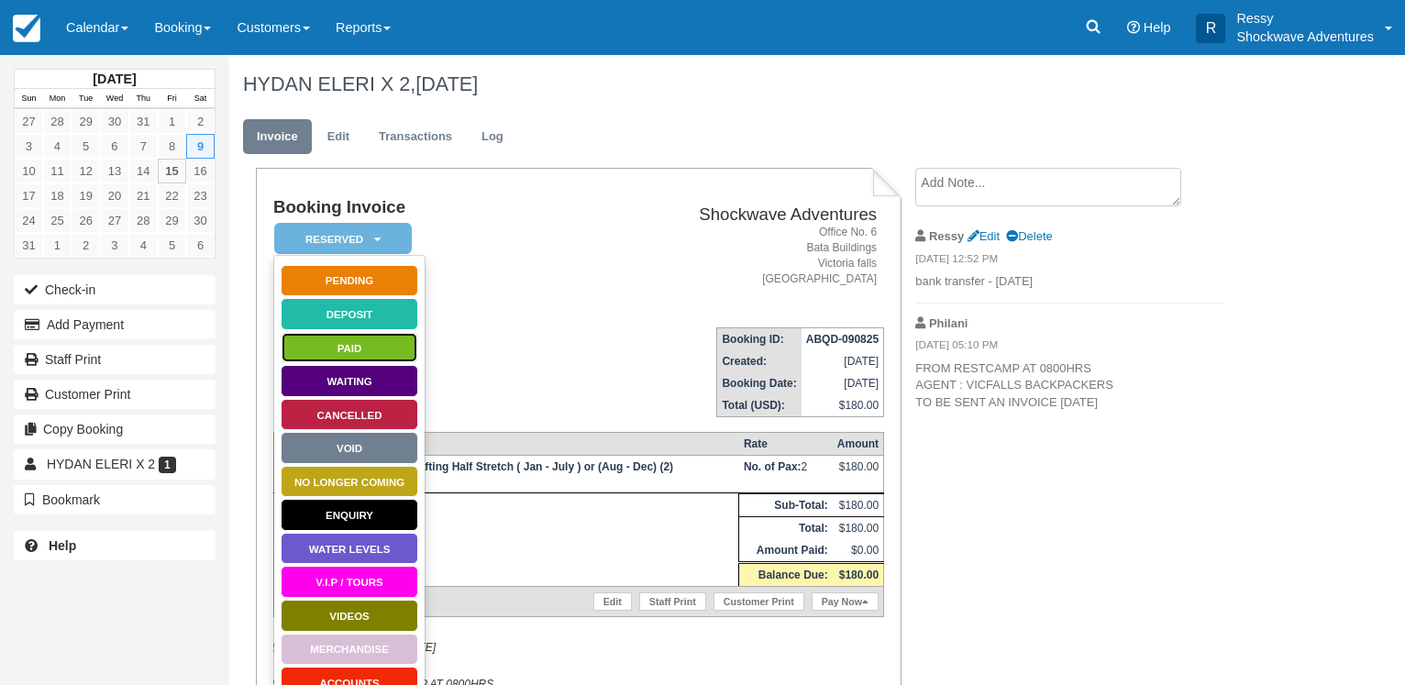
click at [370, 355] on link "Paid" at bounding box center [350, 348] width 138 height 32
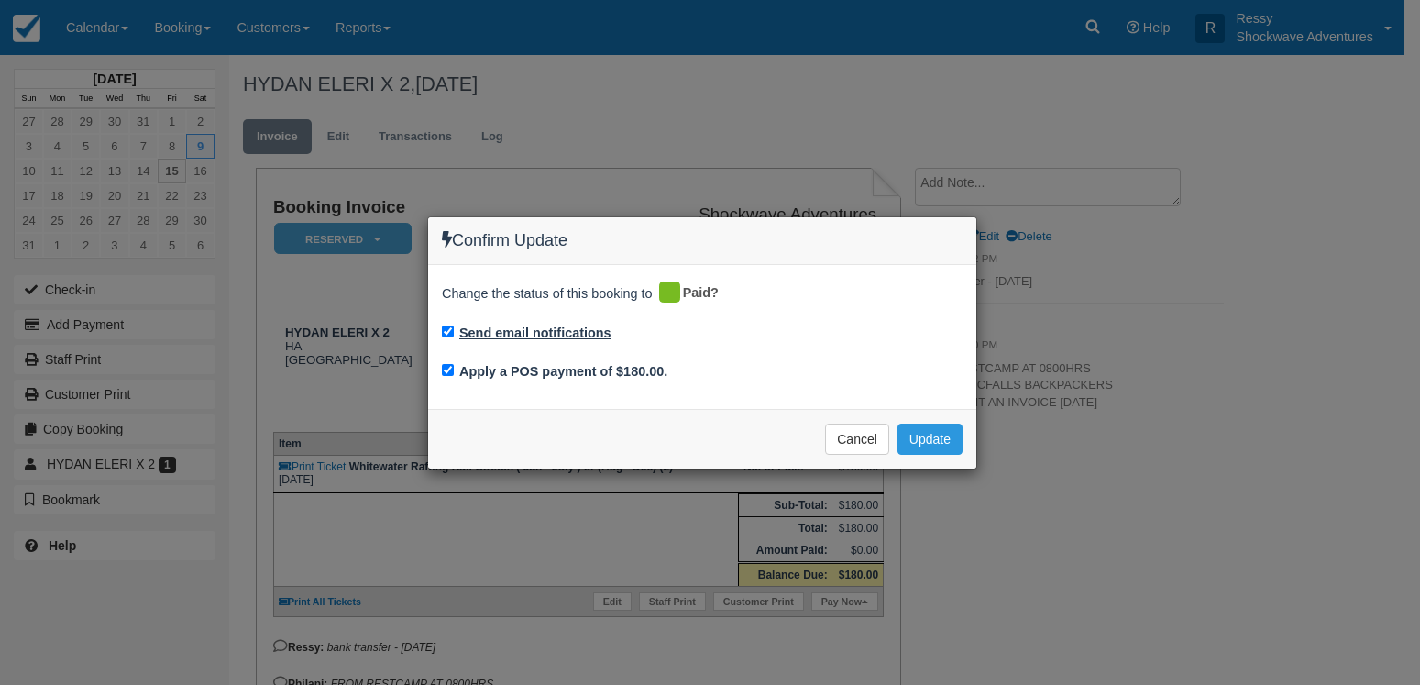
click at [598, 333] on label "Send email notifications" at bounding box center [535, 333] width 152 height 19
click at [454, 333] on input "Send email notifications" at bounding box center [448, 332] width 12 height 12
checkbox input "false"
click at [949, 435] on button "Update" at bounding box center [930, 439] width 65 height 31
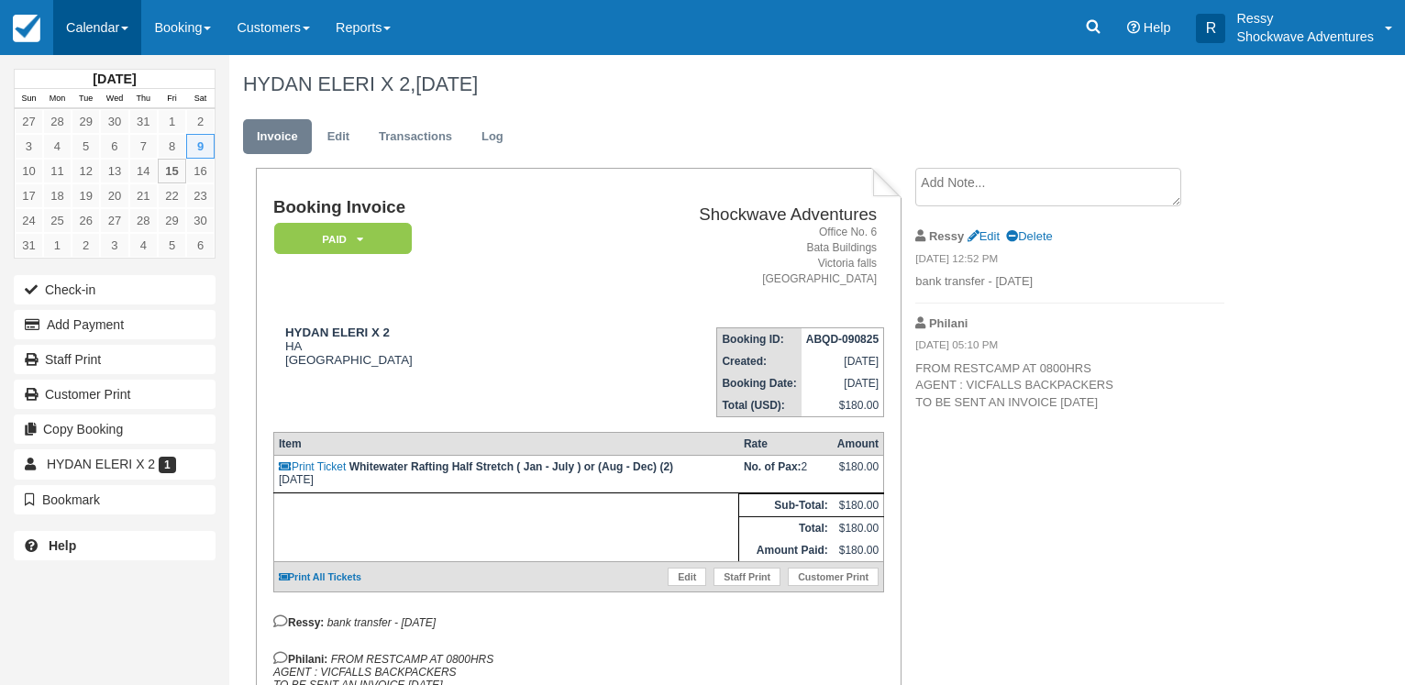
click at [100, 28] on link "Calendar" at bounding box center [97, 27] width 88 height 55
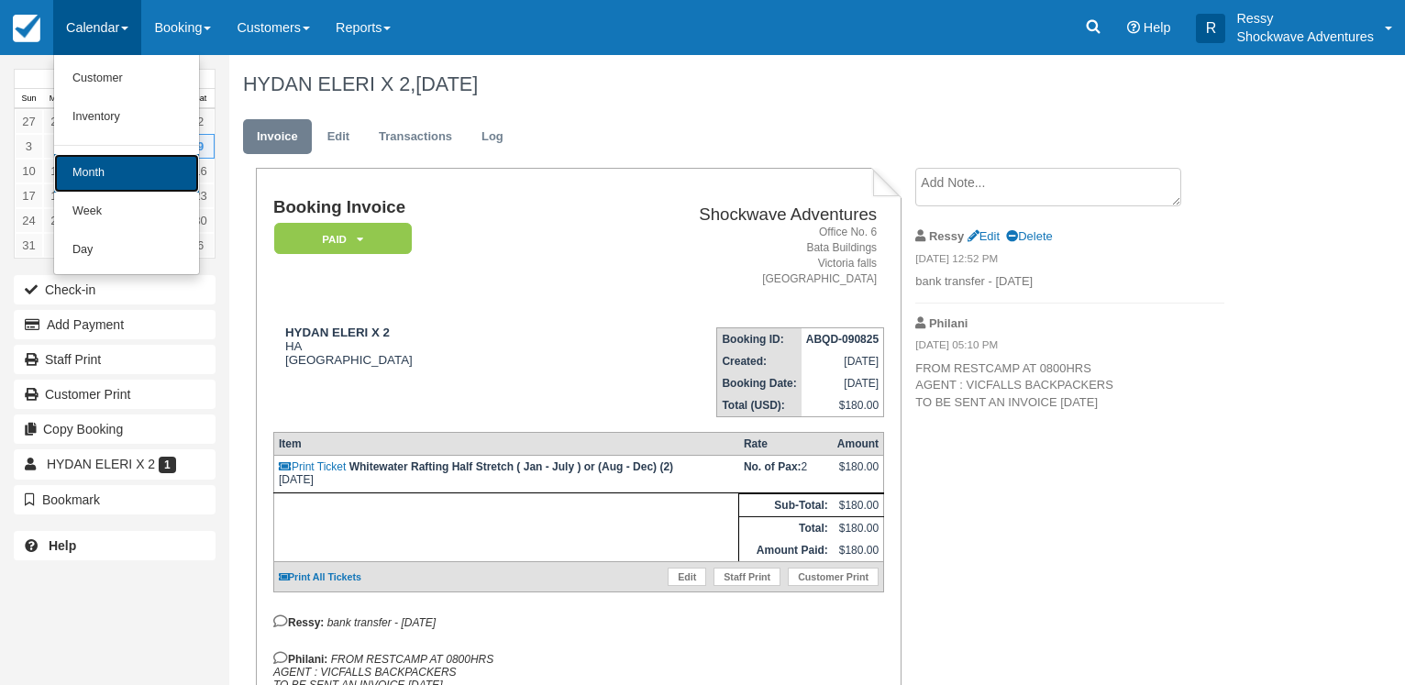
click at [118, 180] on link "Month" at bounding box center [126, 173] width 145 height 39
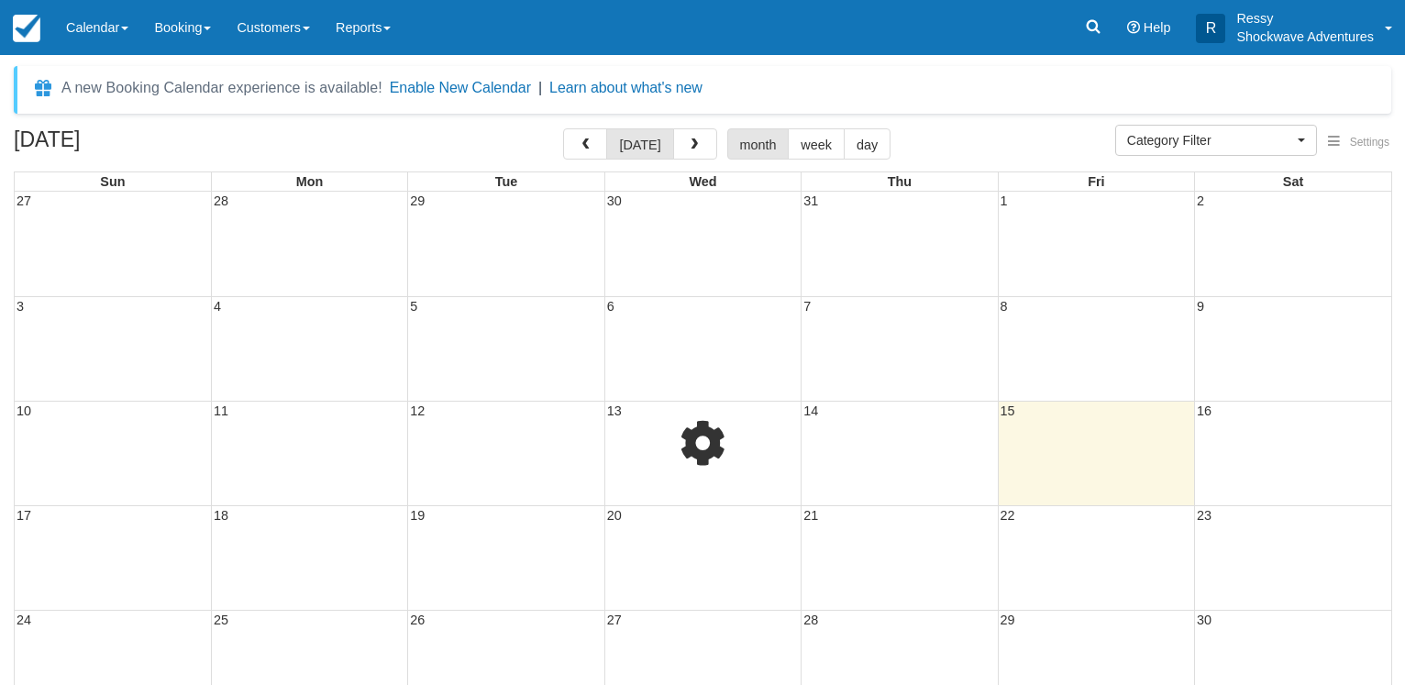
select select
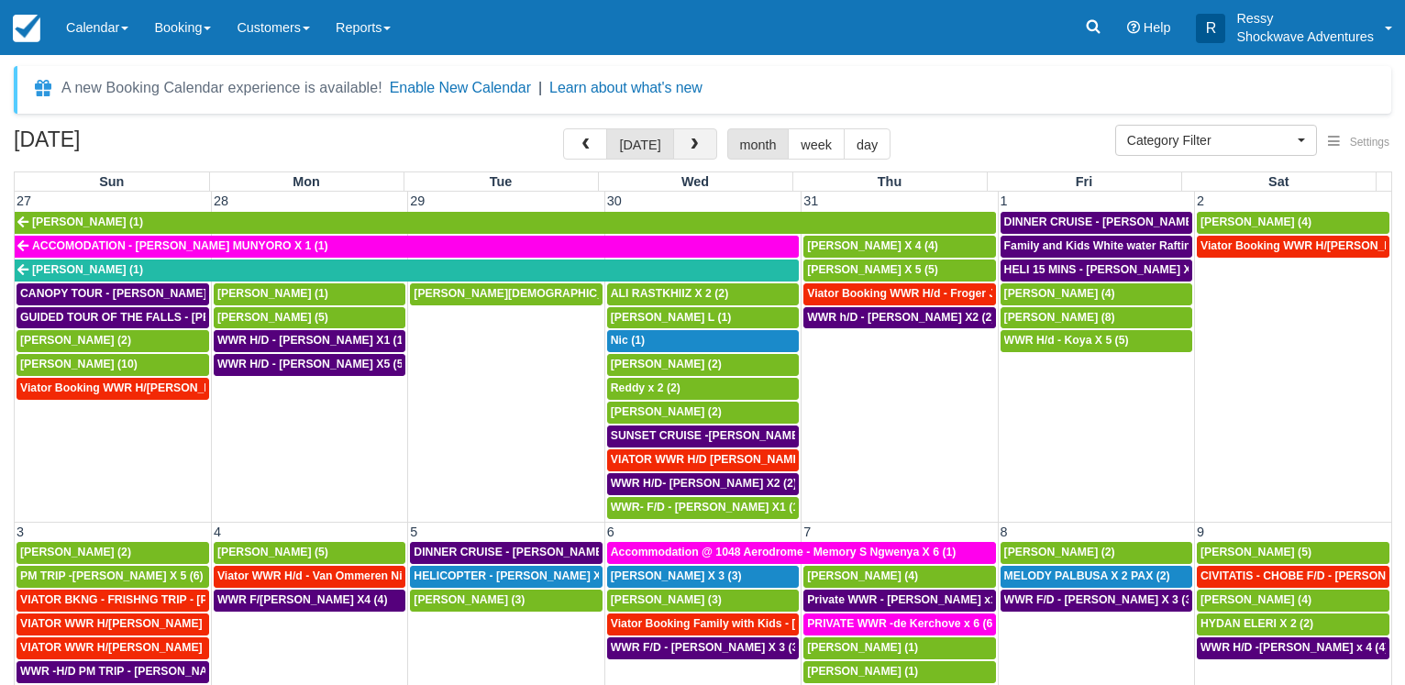
click at [696, 138] on button "button" at bounding box center [695, 143] width 44 height 31
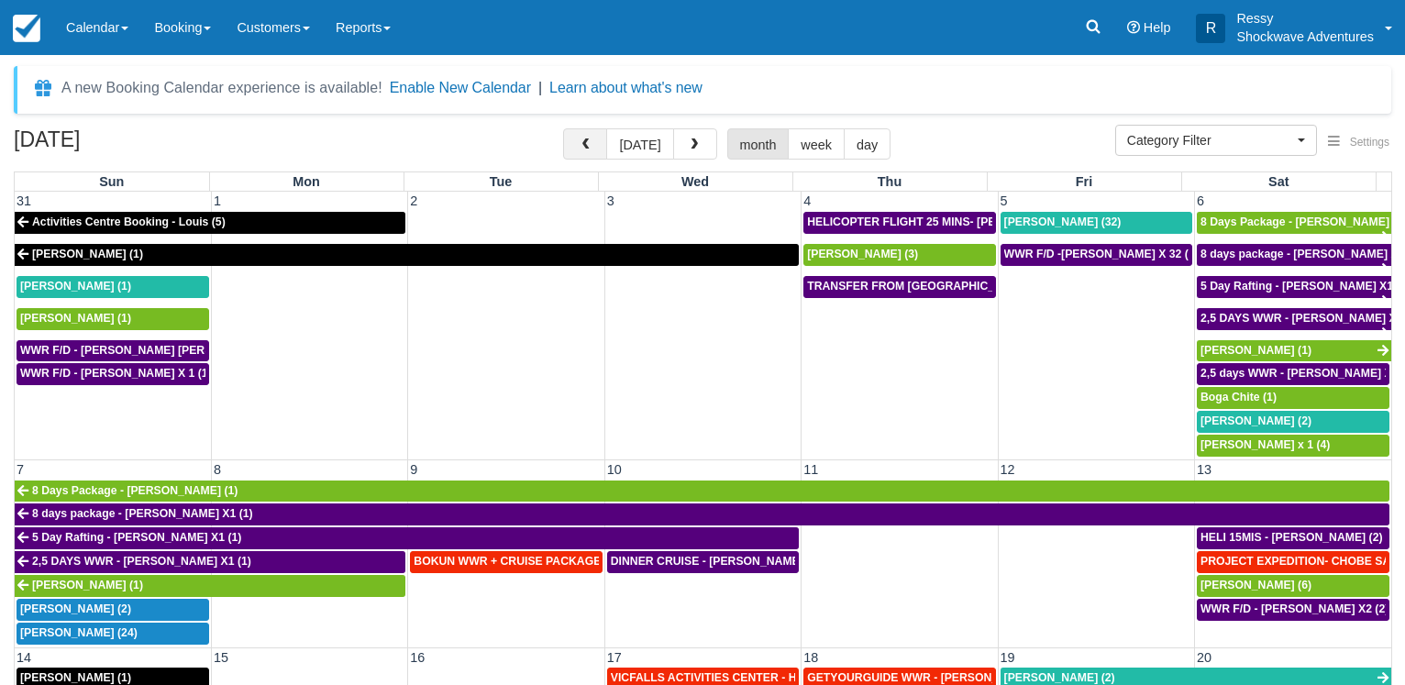
click at [591, 143] on span "button" at bounding box center [585, 144] width 13 height 13
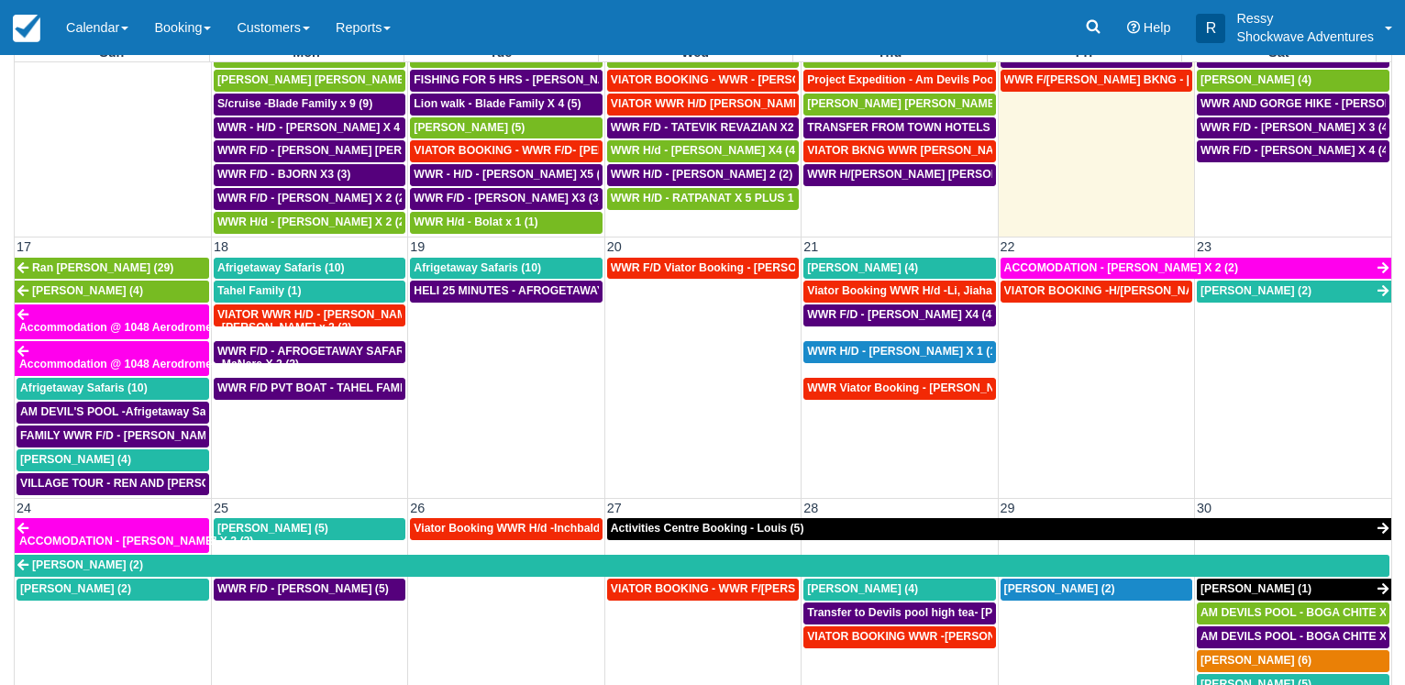
scroll to position [138, 0]
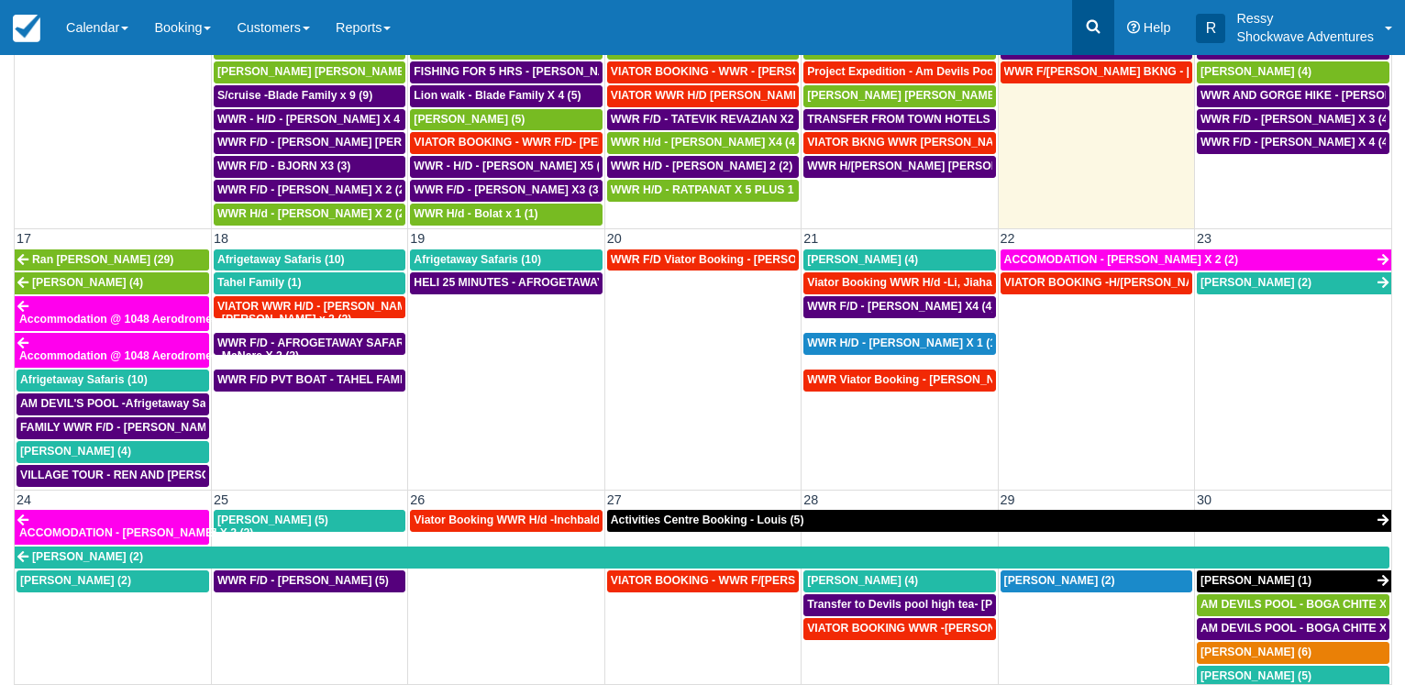
click at [1084, 24] on icon at bounding box center [1093, 26] width 18 height 18
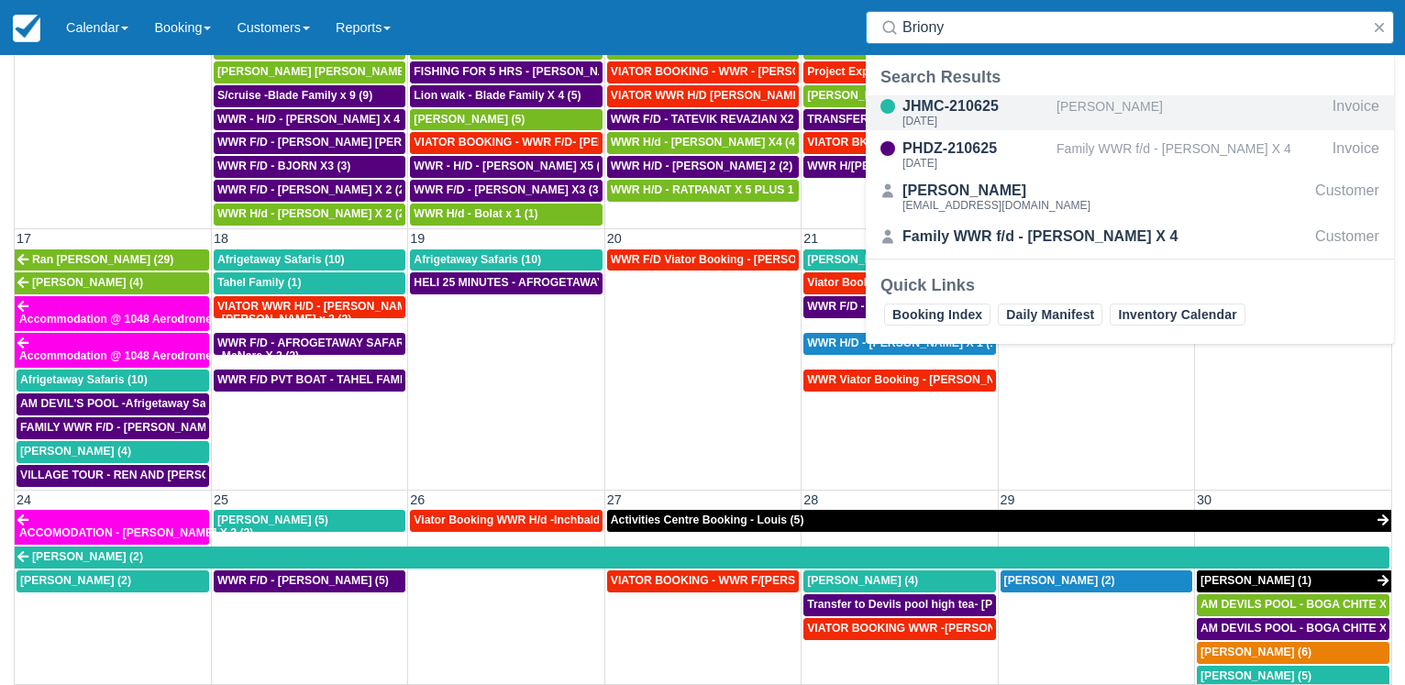
type input "Briony"
click at [1110, 112] on div "Briony Hamp-Adams" at bounding box center [1190, 112] width 269 height 35
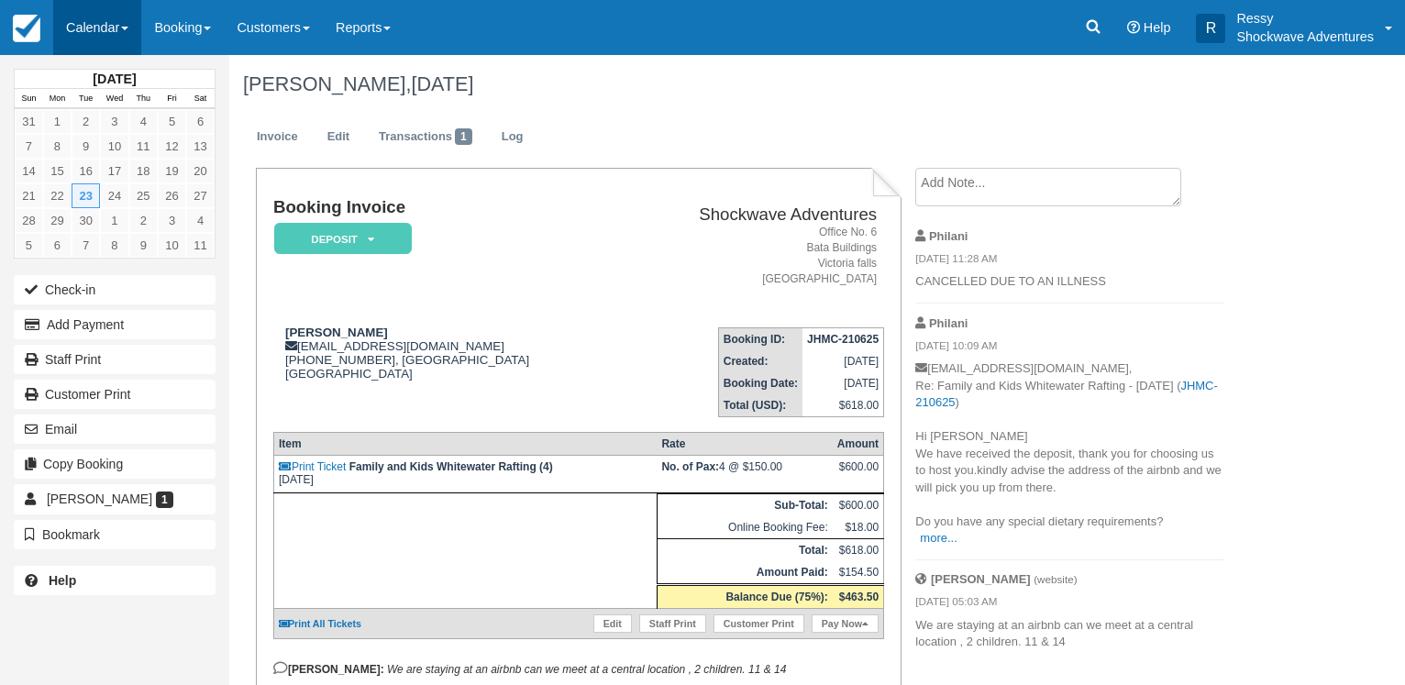
click at [97, 19] on link "Calendar" at bounding box center [97, 27] width 88 height 55
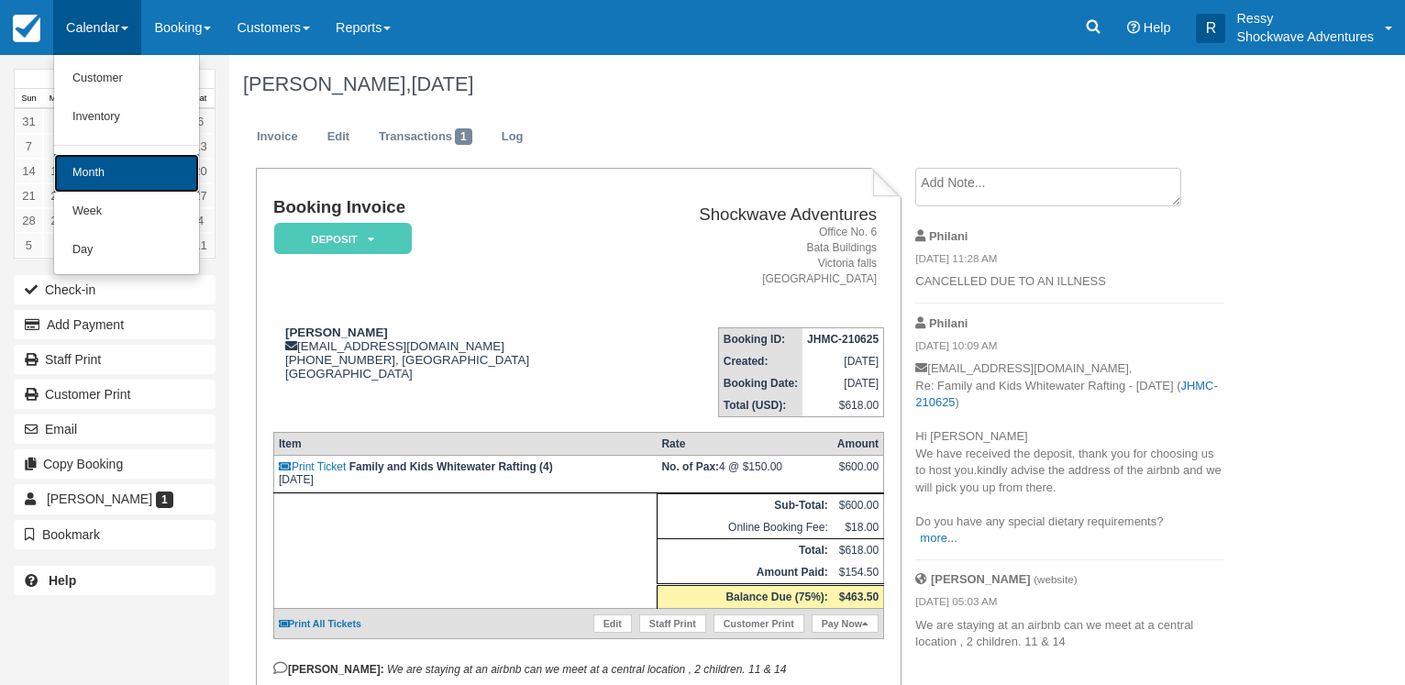
click at [148, 154] on link "Month" at bounding box center [126, 173] width 145 height 39
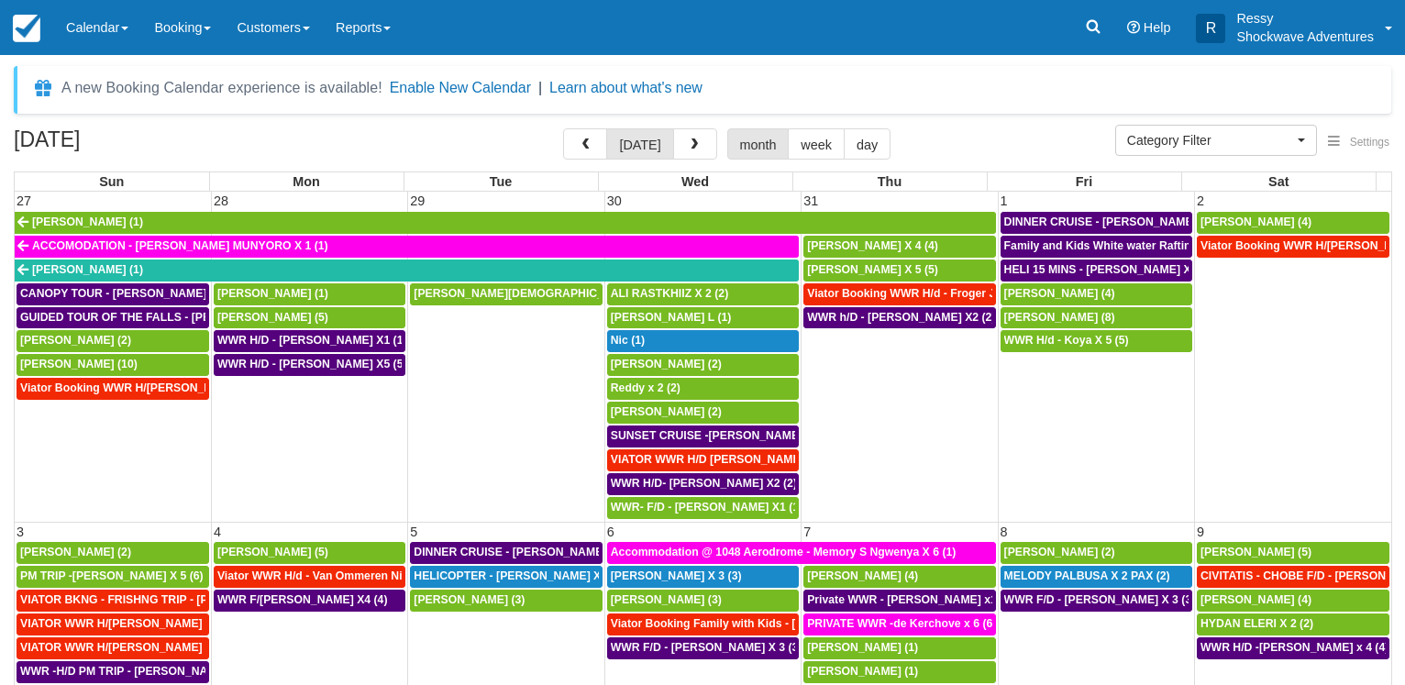
select select
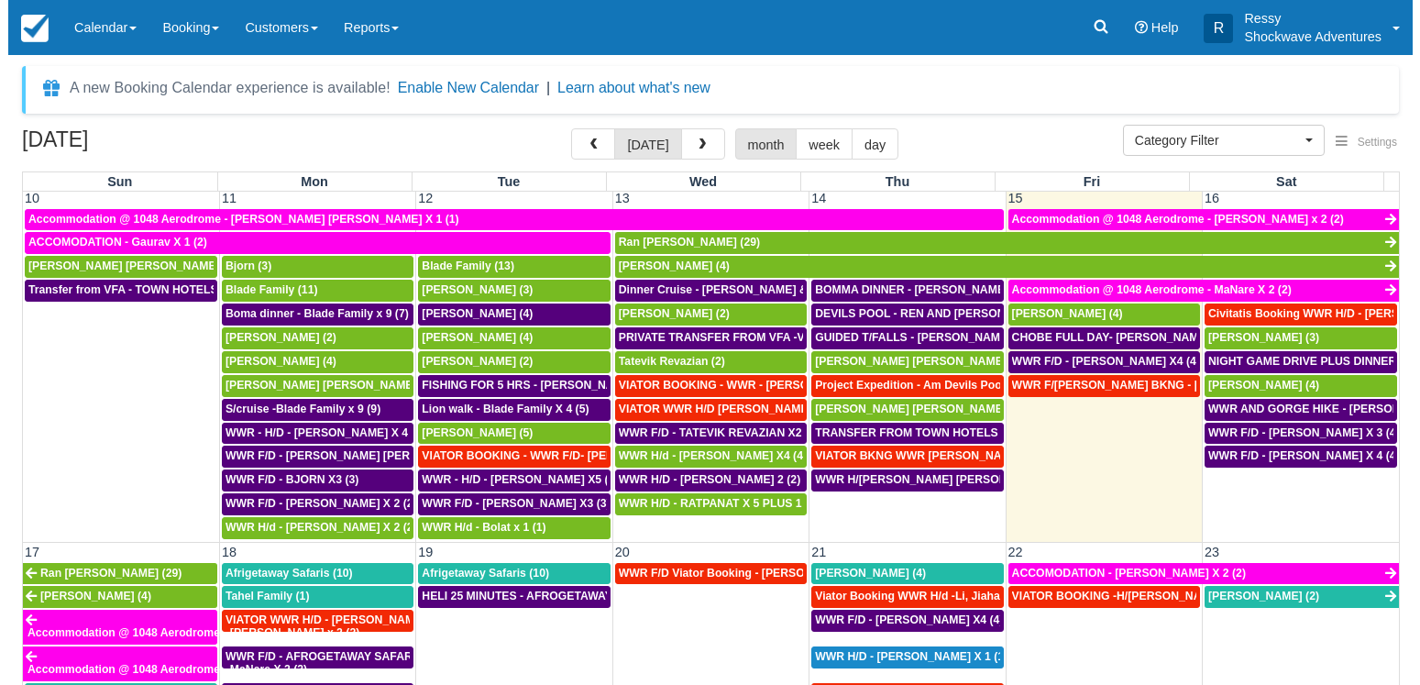
scroll to position [880, 0]
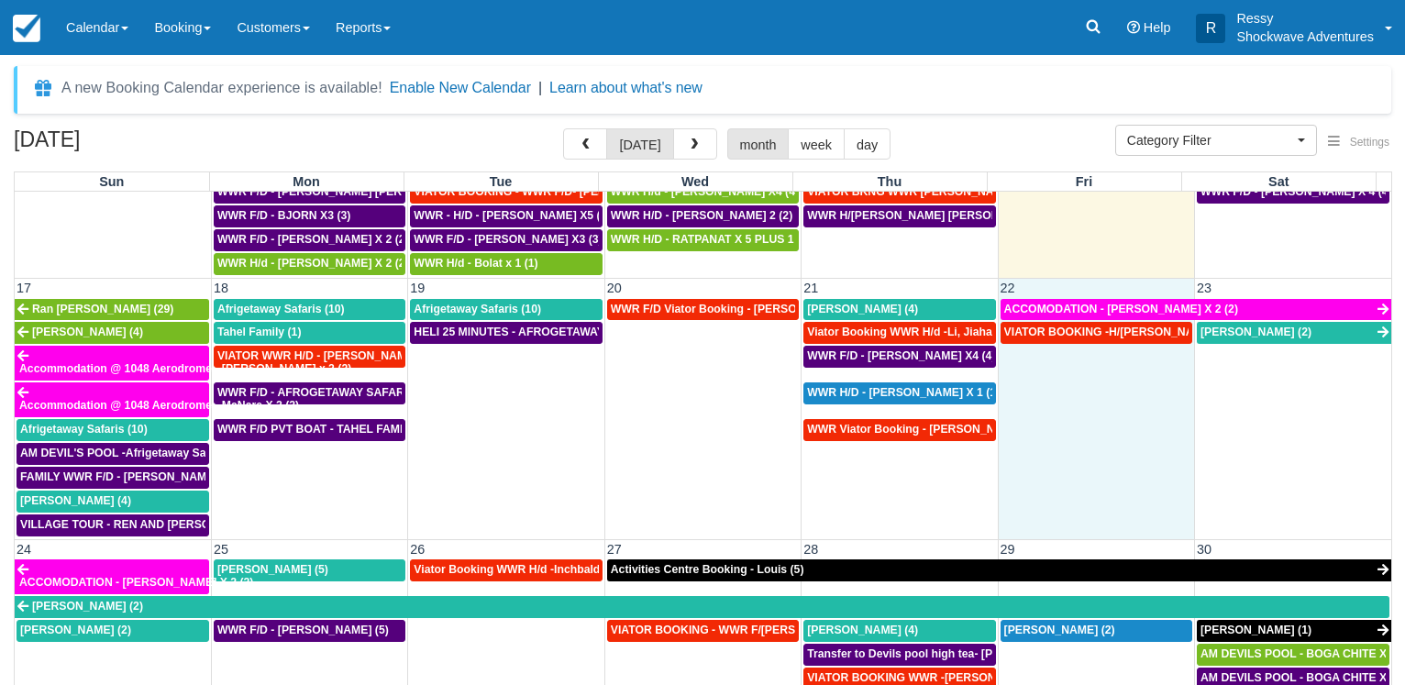
click at [1106, 433] on td "VIATOR BOOKING -H/D - Hafeli, Breeanna X 4 (4)" at bounding box center [1096, 428] width 196 height 215
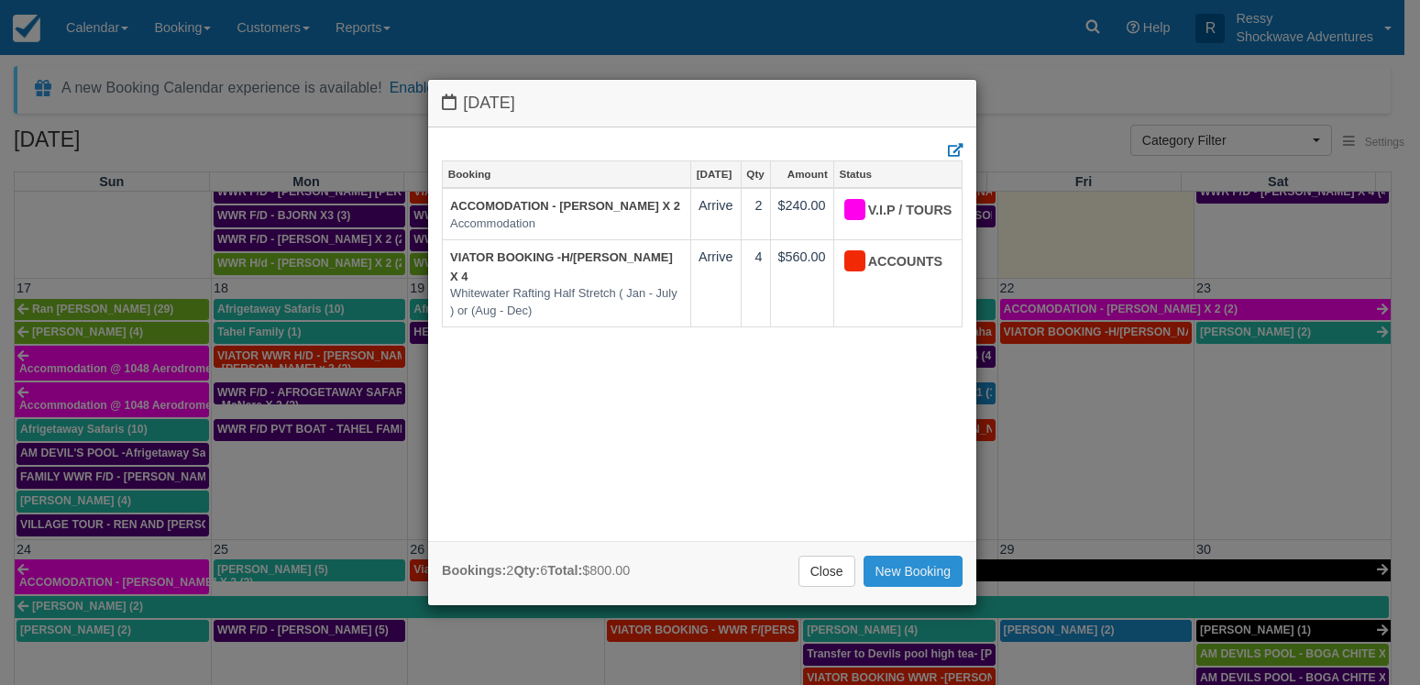
click at [908, 569] on link "New Booking" at bounding box center [914, 571] width 100 height 31
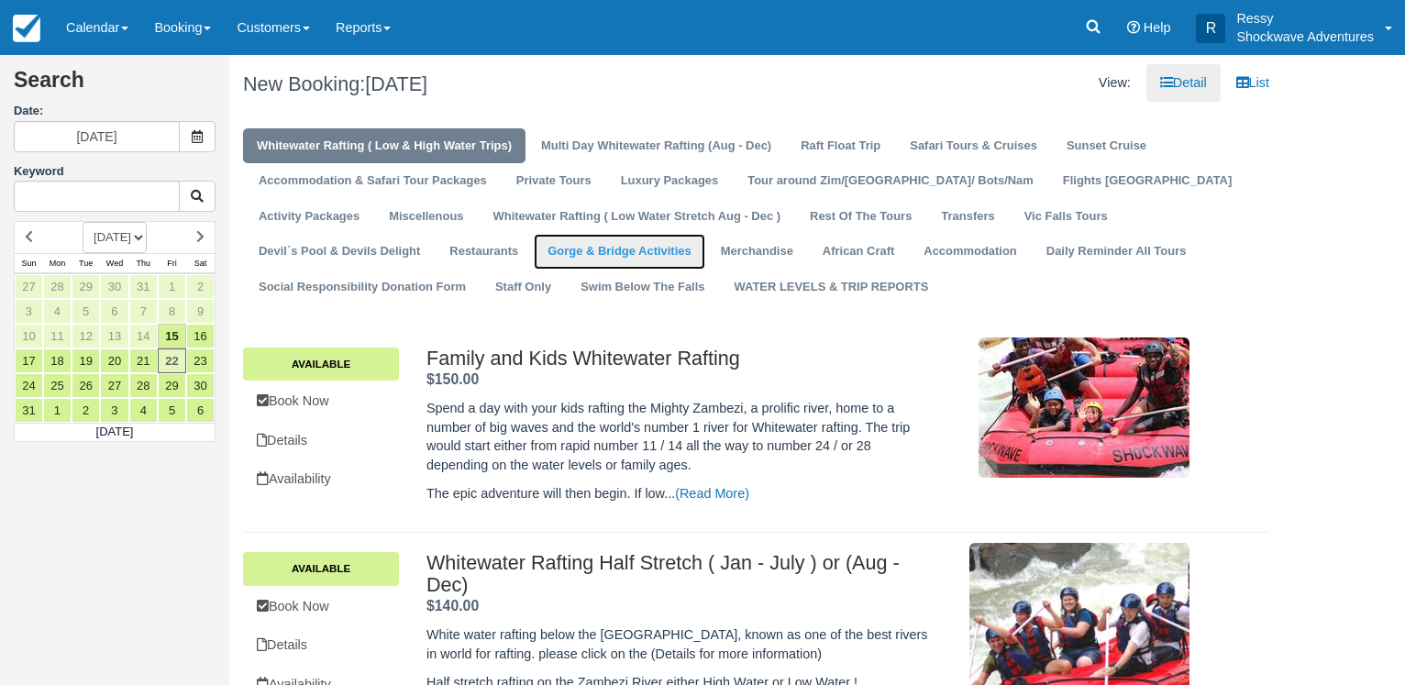
click at [534, 265] on link "Gorge & Bridge Activities" at bounding box center [619, 252] width 171 height 36
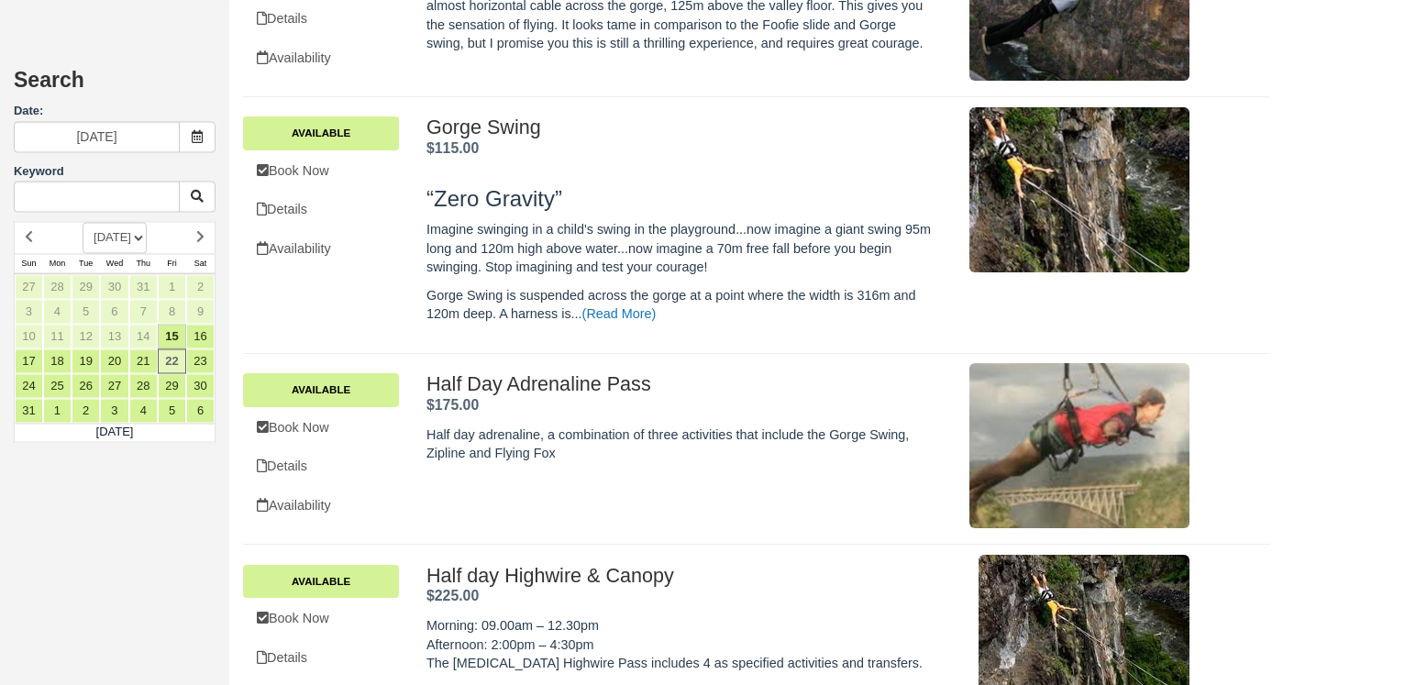
scroll to position [886, 0]
